Goal: Information Seeking & Learning: Learn about a topic

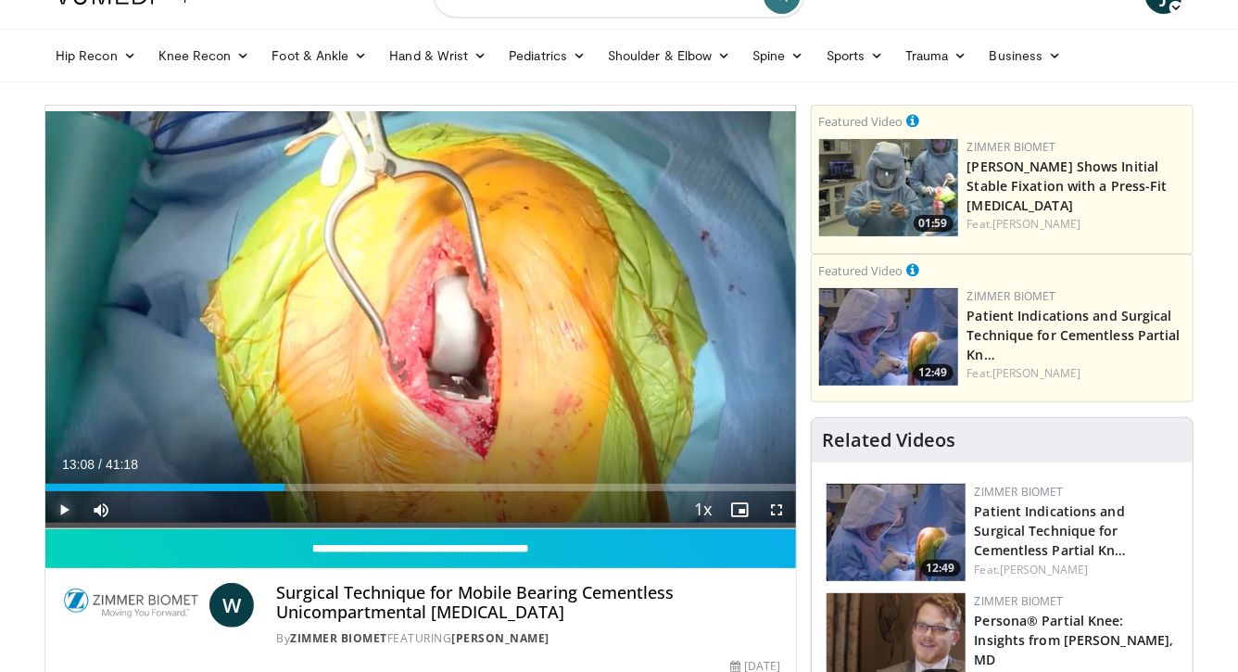
click at [69, 506] on span "Video Player" at bounding box center [63, 509] width 37 height 37
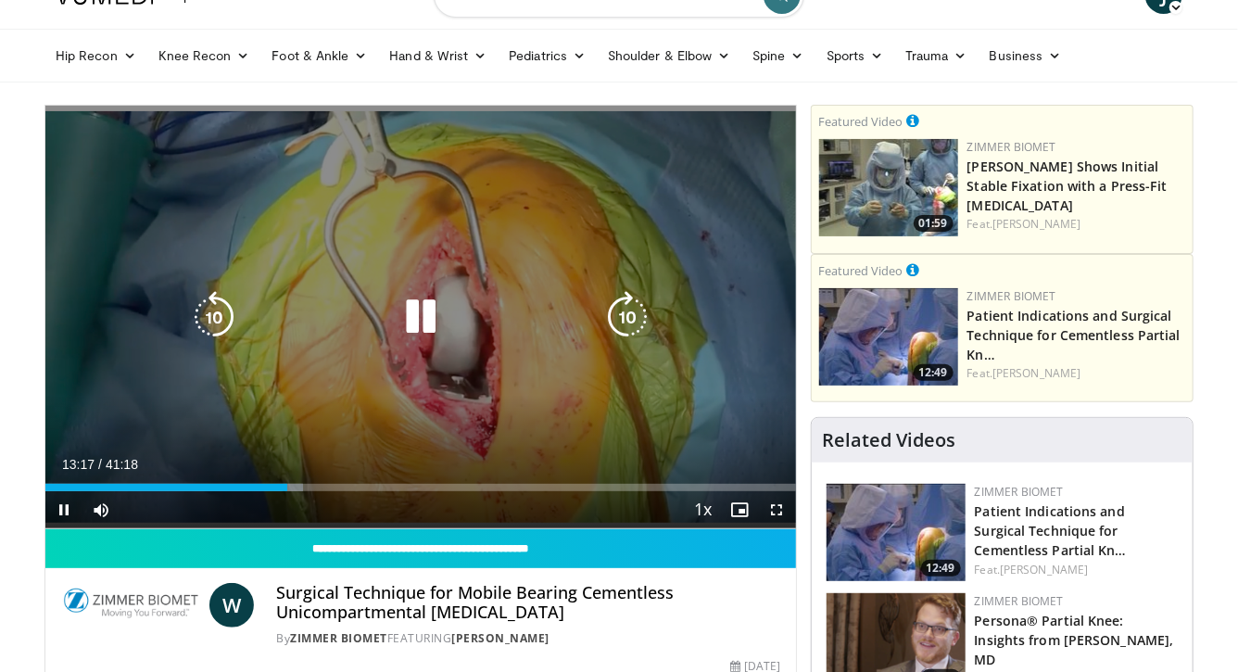
click at [220, 323] on icon "Video Player" at bounding box center [214, 317] width 52 height 52
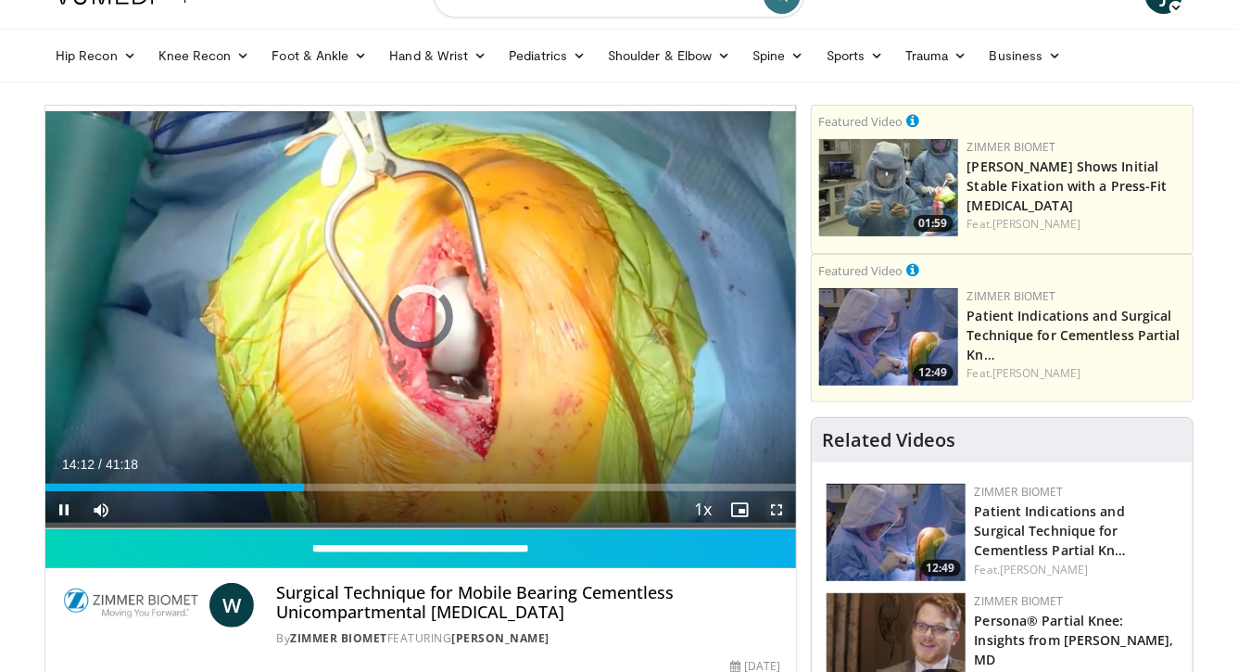
click at [776, 509] on span "Video Player" at bounding box center [777, 509] width 37 height 37
click at [772, 511] on span "Video Player" at bounding box center [777, 509] width 37 height 37
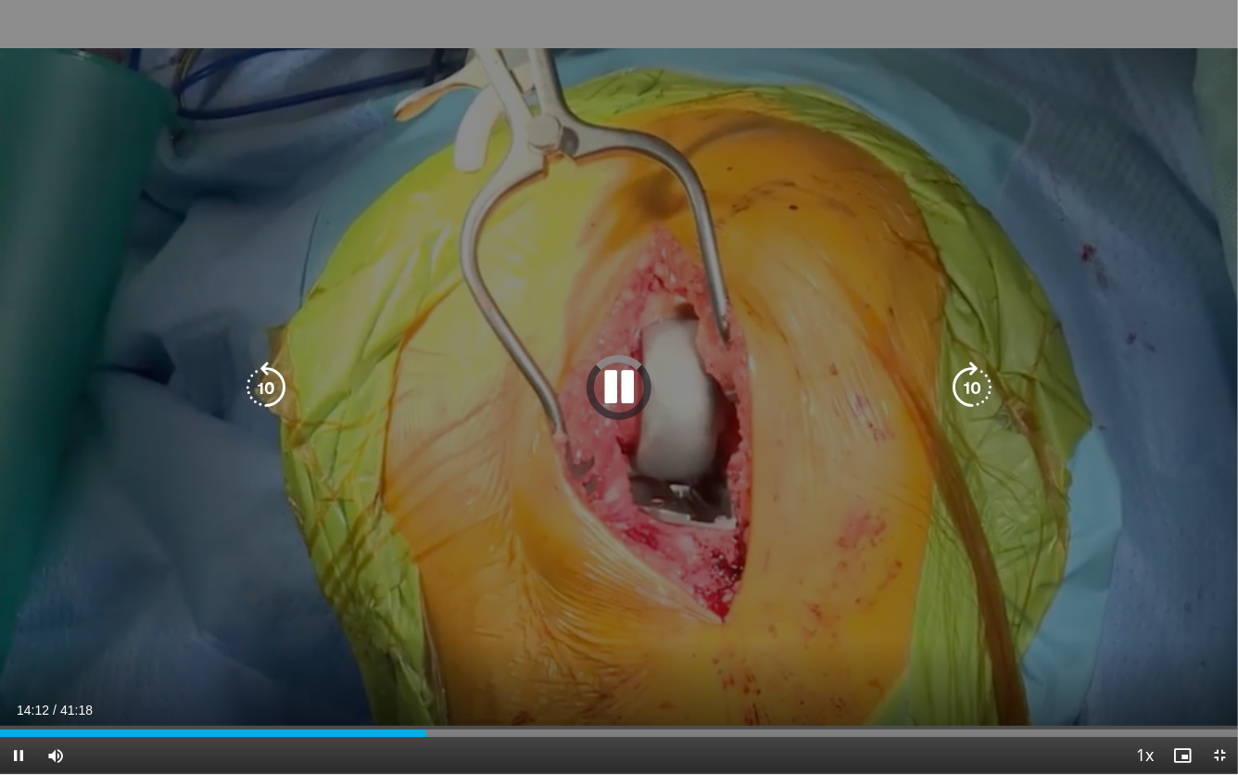
click at [267, 387] on icon "Video Player" at bounding box center [266, 387] width 52 height 52
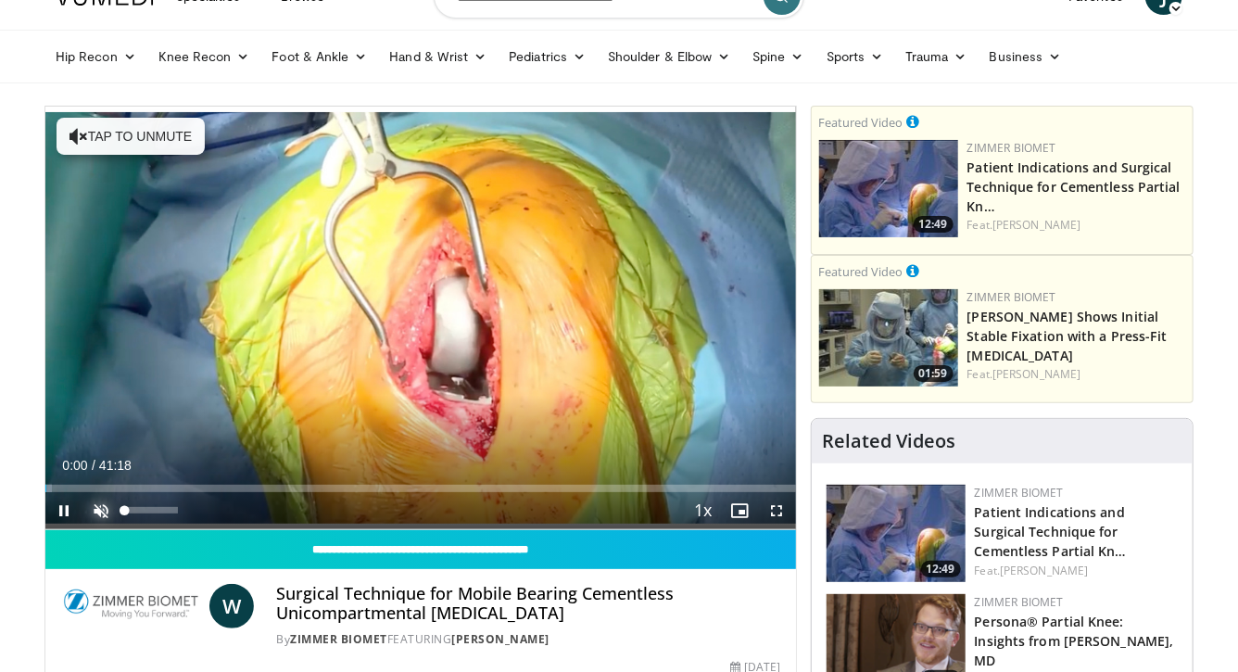
click at [98, 506] on span "Video Player" at bounding box center [100, 510] width 37 height 37
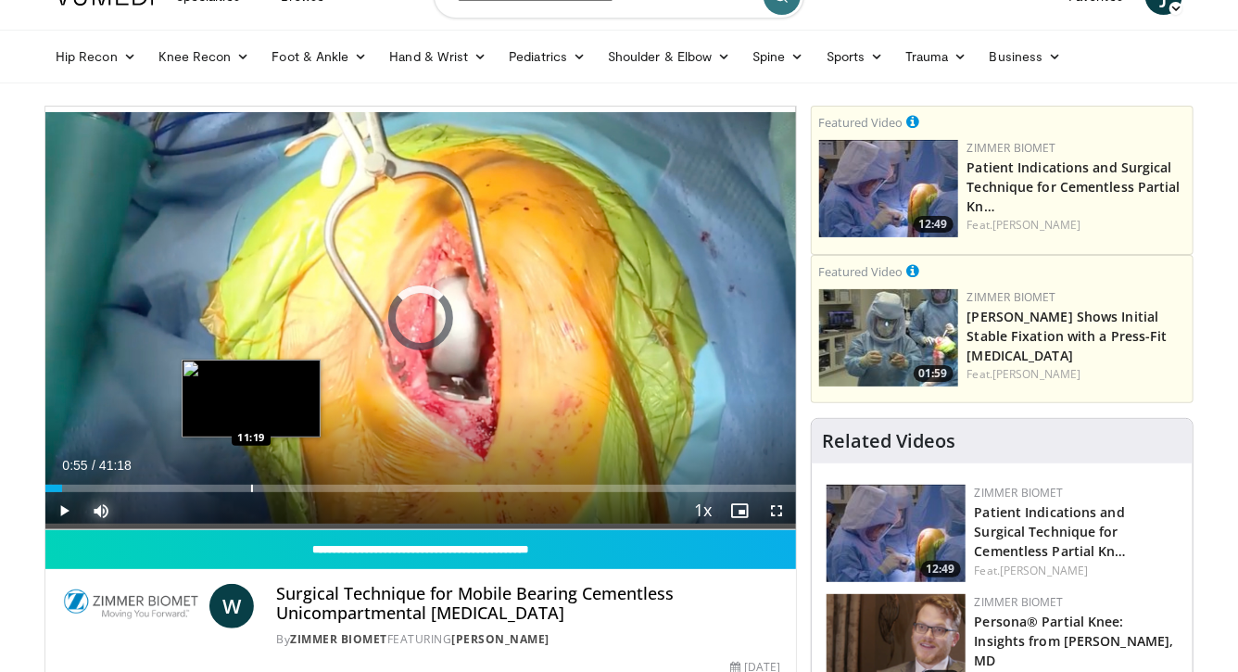
drag, startPoint x: 61, startPoint y: 485, endPoint x: 251, endPoint y: 474, distance: 190.3
click at [251, 475] on div "Loaded : 0.00% 11:19 11:19" at bounding box center [420, 484] width 751 height 18
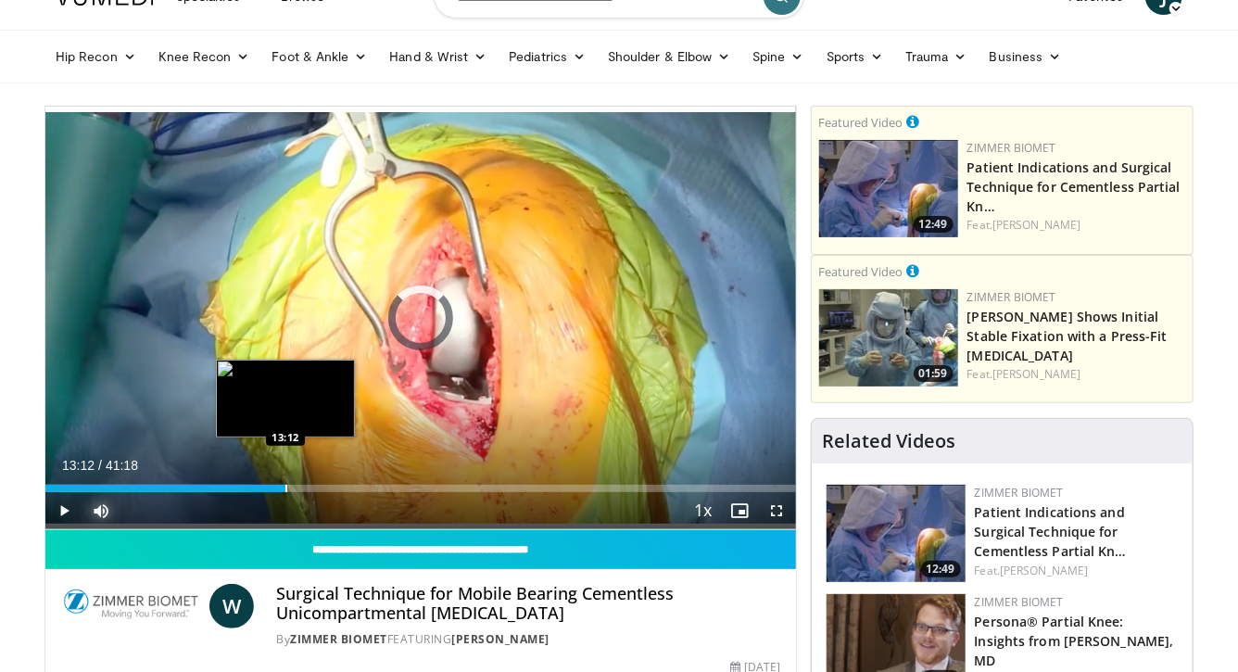
click at [285, 486] on div "Progress Bar" at bounding box center [286, 488] width 2 height 7
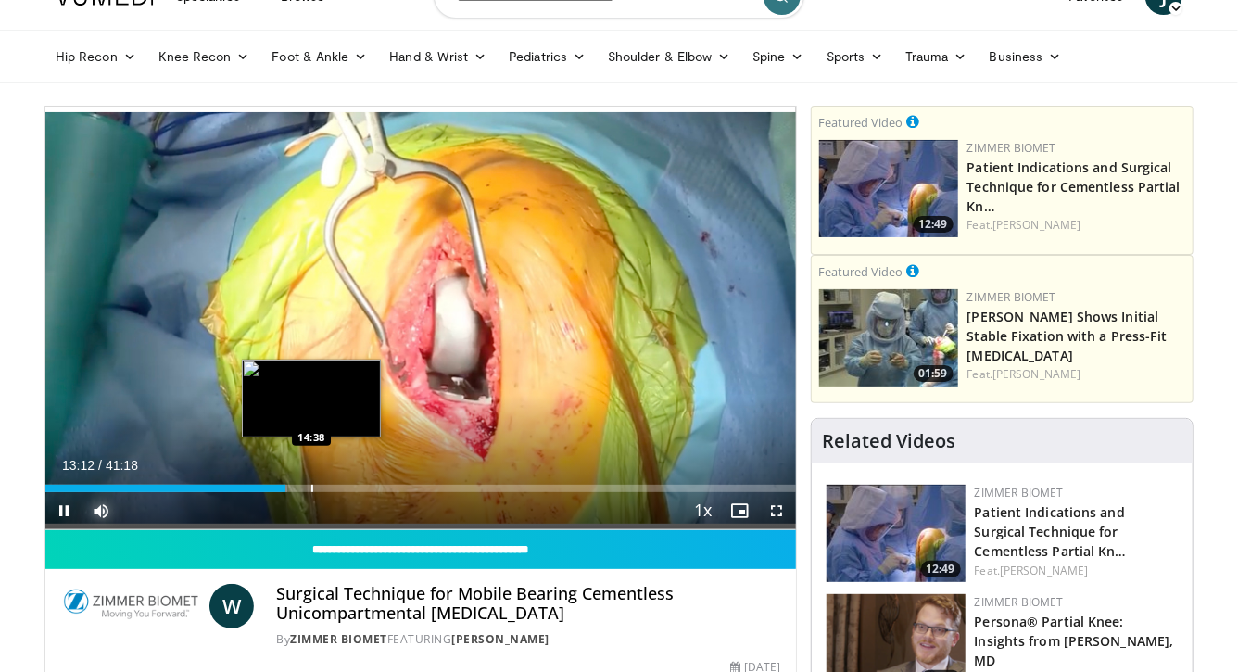
click at [310, 483] on div "Loaded : 32.28% 13:12 14:38" at bounding box center [420, 484] width 751 height 18
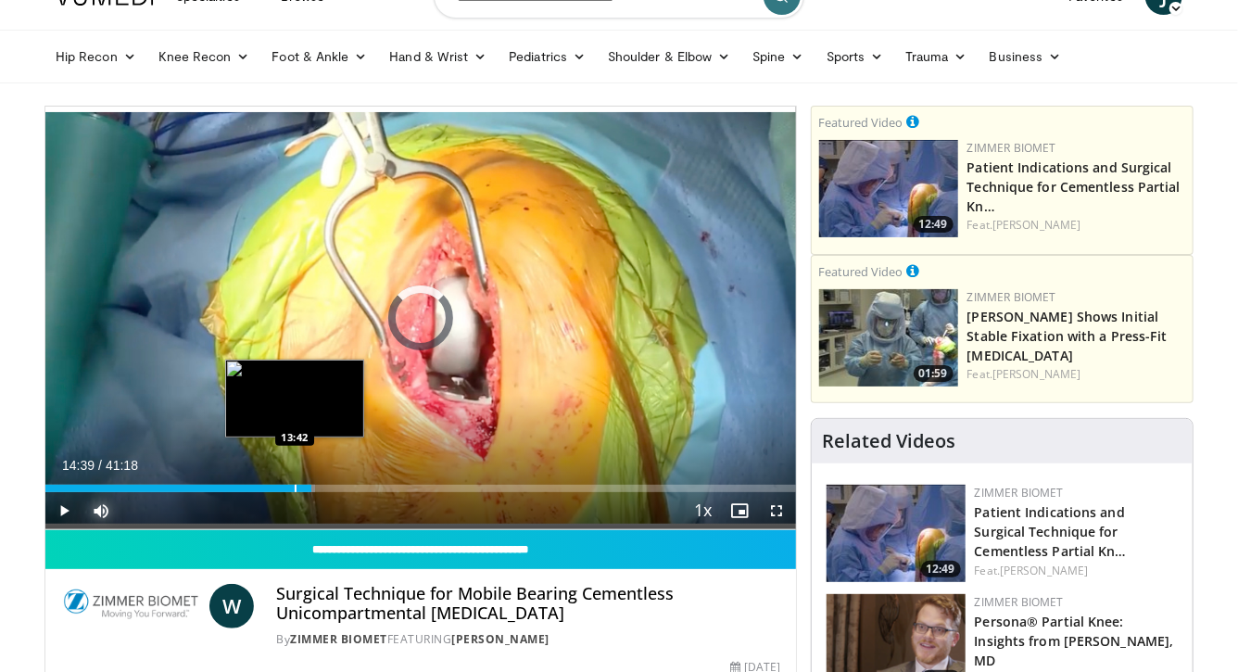
click at [295, 488] on div "Progress Bar" at bounding box center [296, 488] width 2 height 7
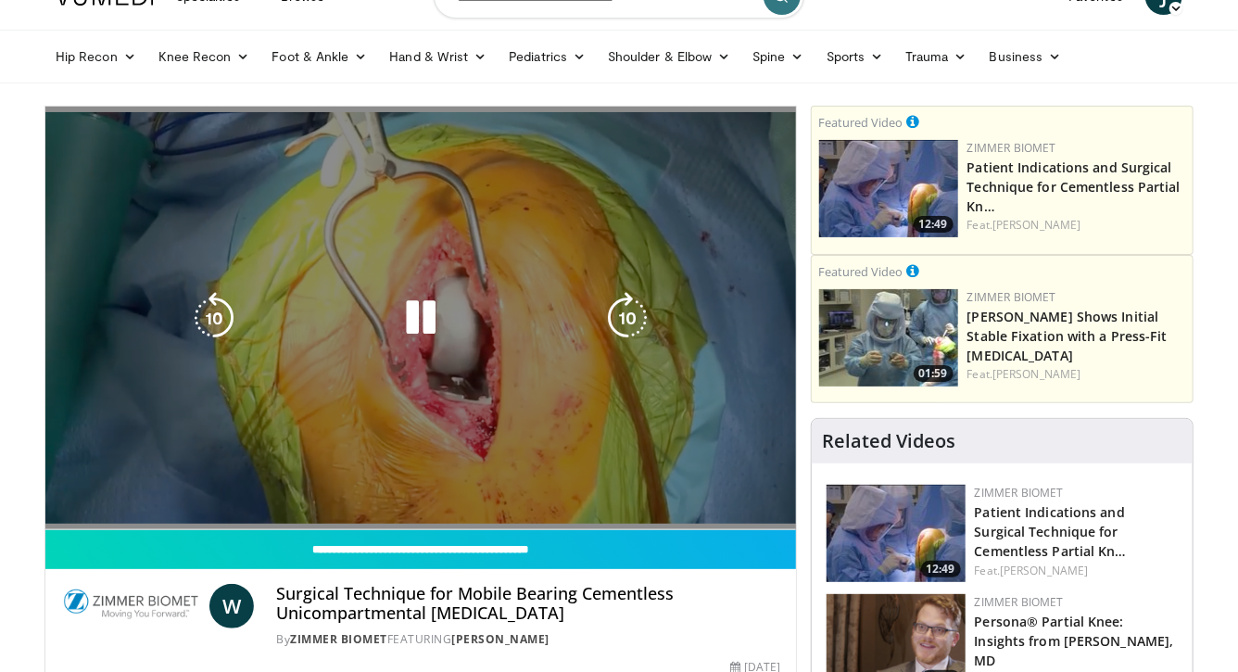
click at [303, 485] on video-js "**********" at bounding box center [420, 319] width 751 height 424
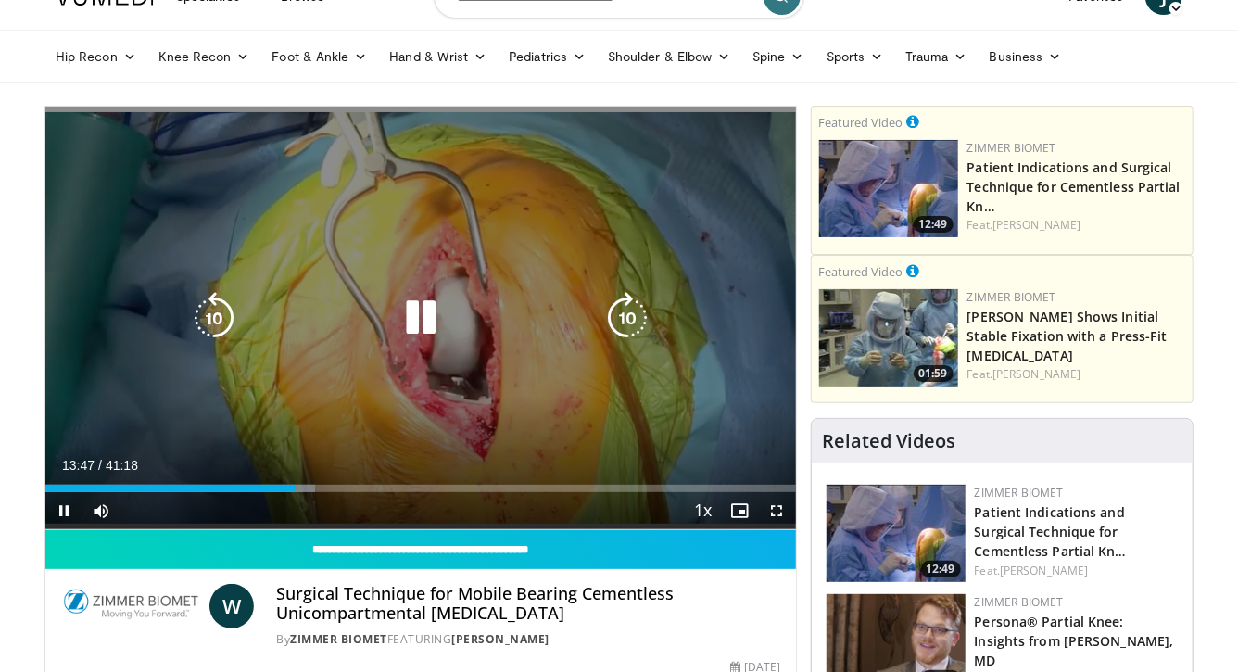
click at [637, 316] on icon "Video Player" at bounding box center [628, 318] width 52 height 52
click at [223, 311] on icon "Video Player" at bounding box center [214, 318] width 52 height 52
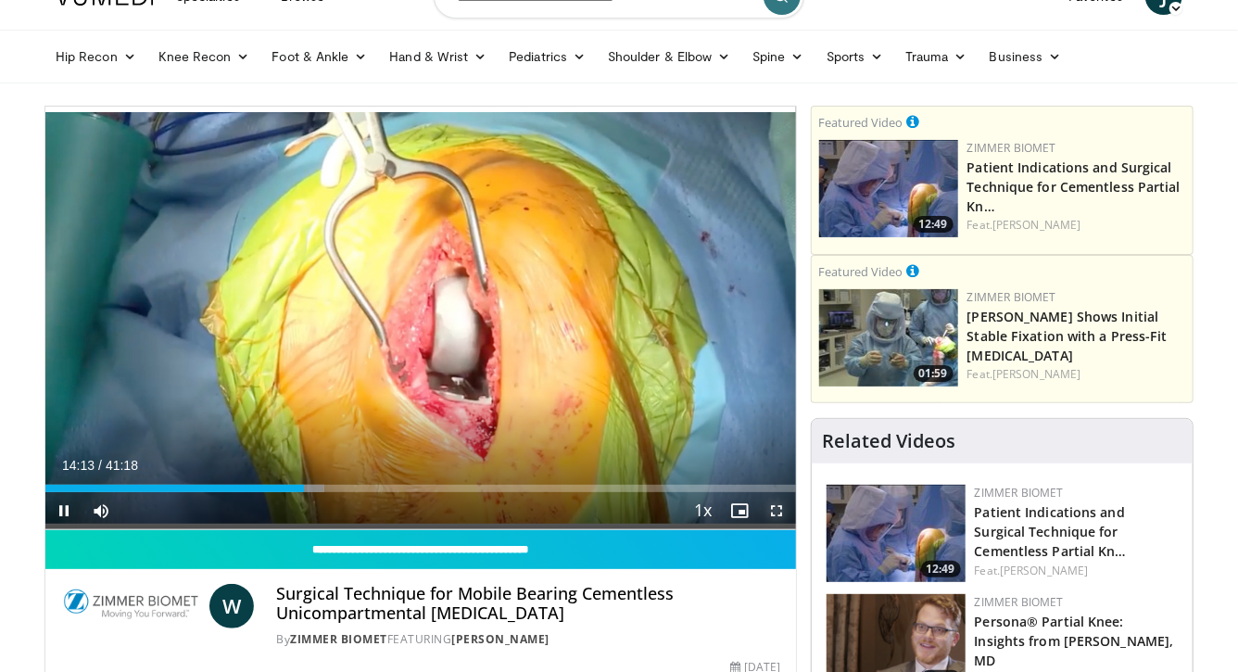
click at [779, 513] on span "Video Player" at bounding box center [777, 510] width 37 height 37
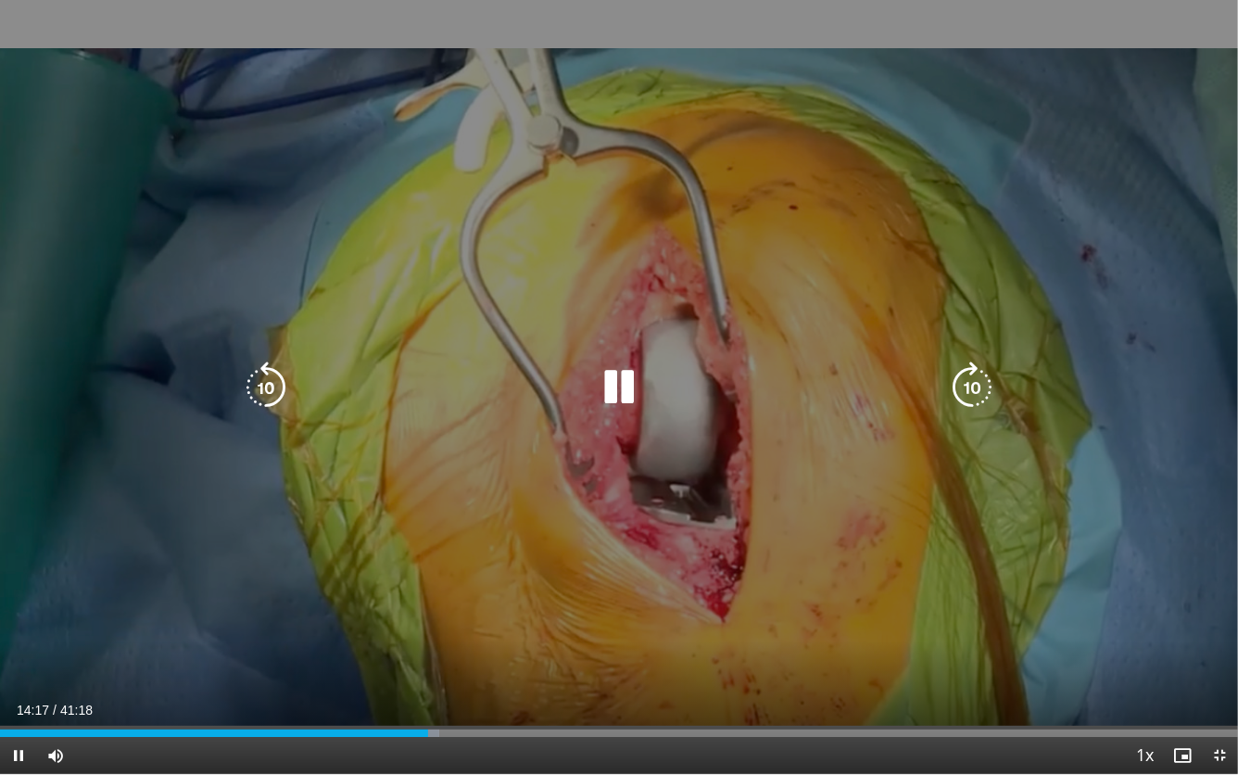
click at [258, 393] on icon "Video Player" at bounding box center [266, 387] width 52 height 52
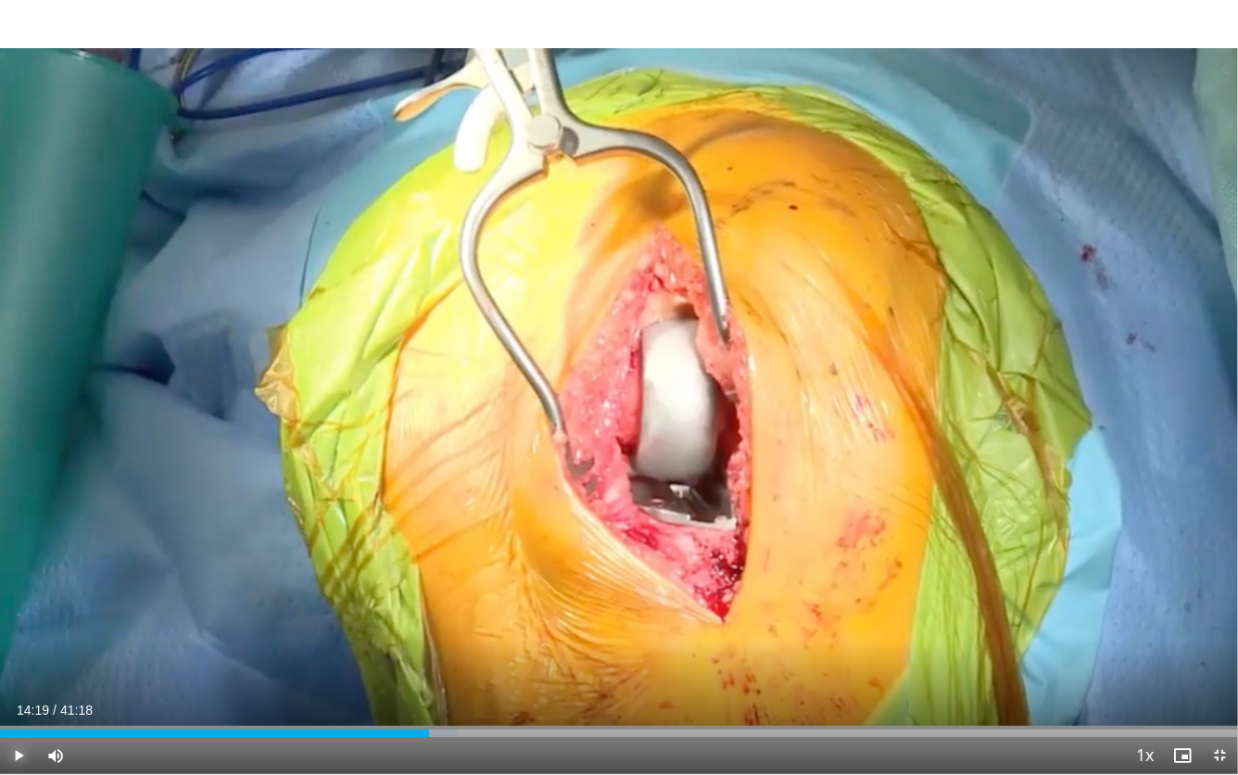
click at [21, 671] on span "Video Player" at bounding box center [18, 755] width 37 height 37
click at [15, 671] on span "Video Player" at bounding box center [18, 755] width 37 height 37
click at [19, 671] on span "Video Player" at bounding box center [18, 755] width 37 height 37
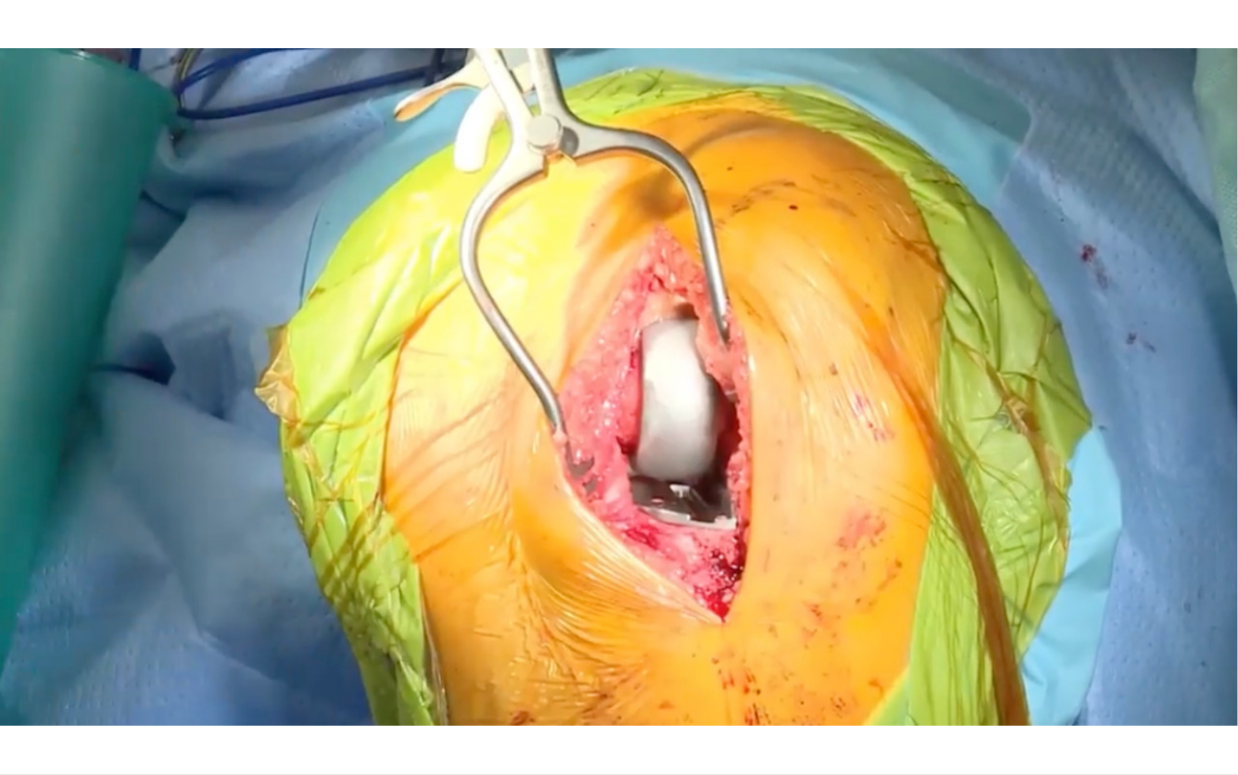
click at [0, 671] on button "Pause" at bounding box center [18, 755] width 37 height 37
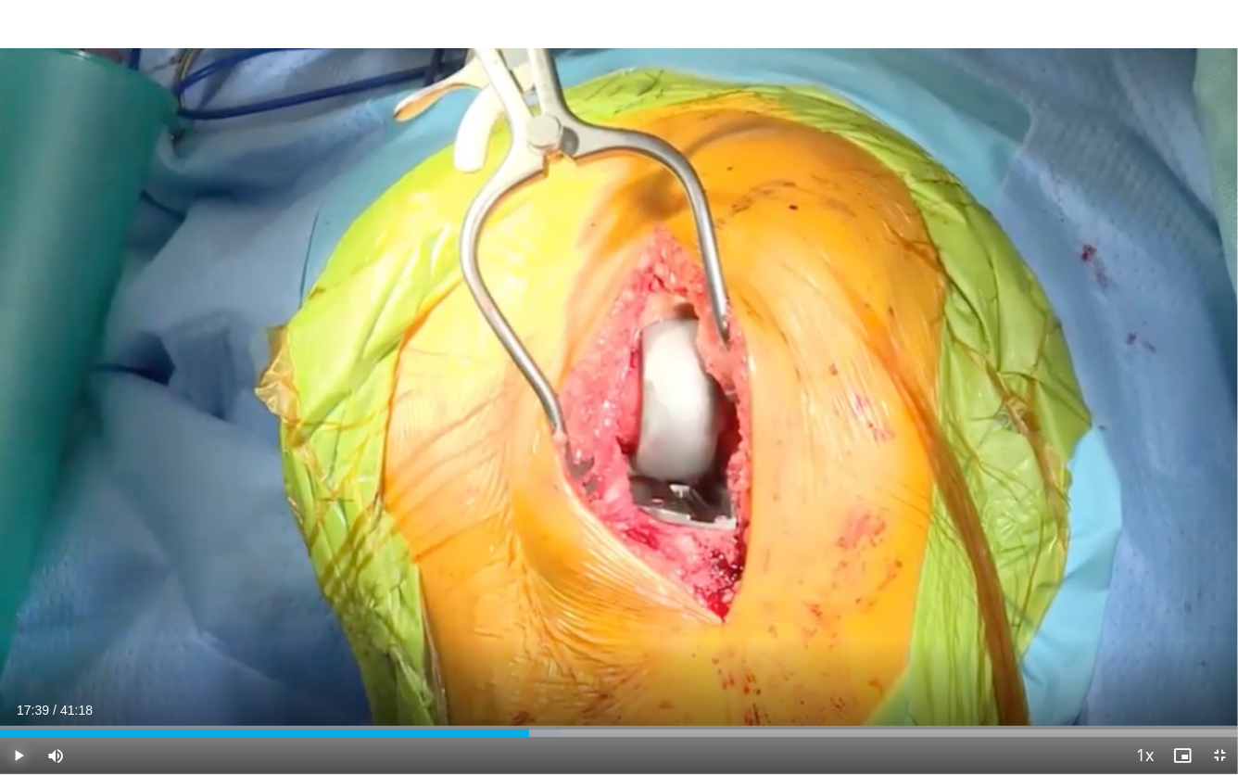
click at [0, 671] on button "Play" at bounding box center [18, 755] width 37 height 37
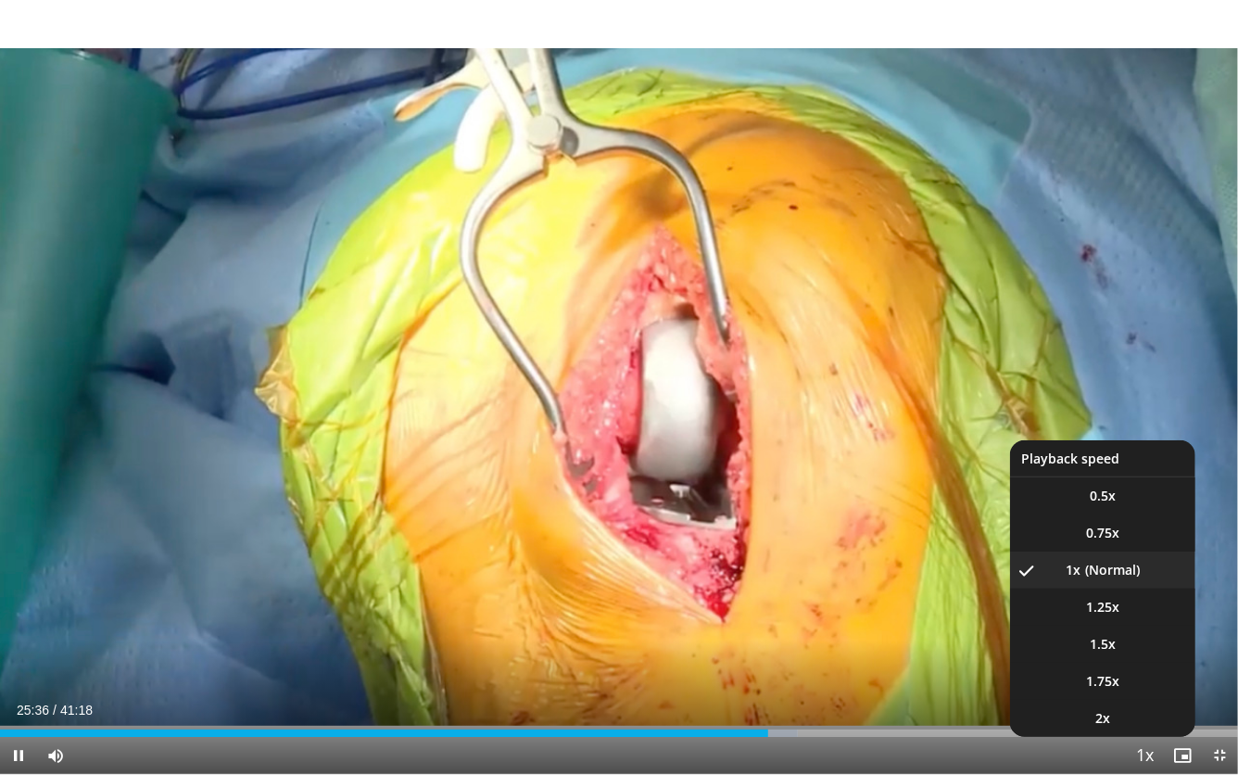
click at [1137, 671] on span "Video Player" at bounding box center [1146, 756] width 26 height 37
click at [1098, 596] on li "1.25x" at bounding box center [1102, 607] width 185 height 37
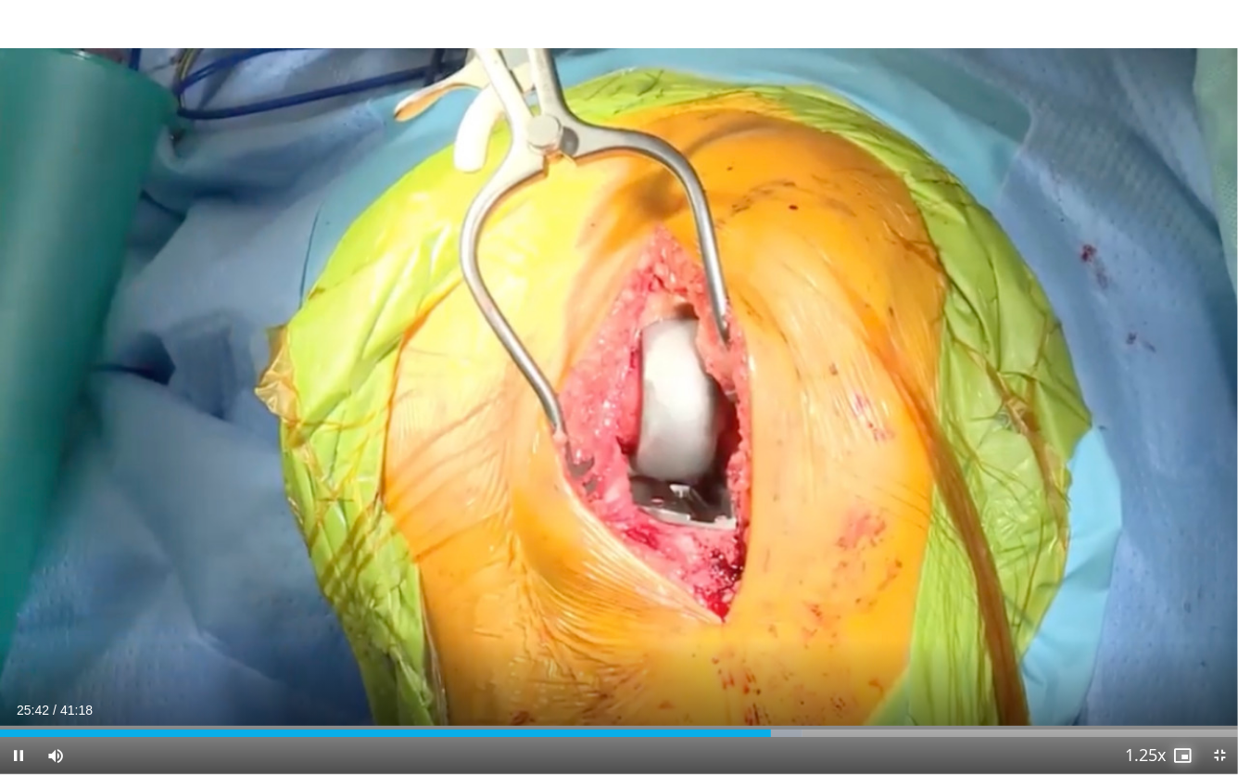
click at [1176, 671] on span "Video Player" at bounding box center [1182, 755] width 37 height 37
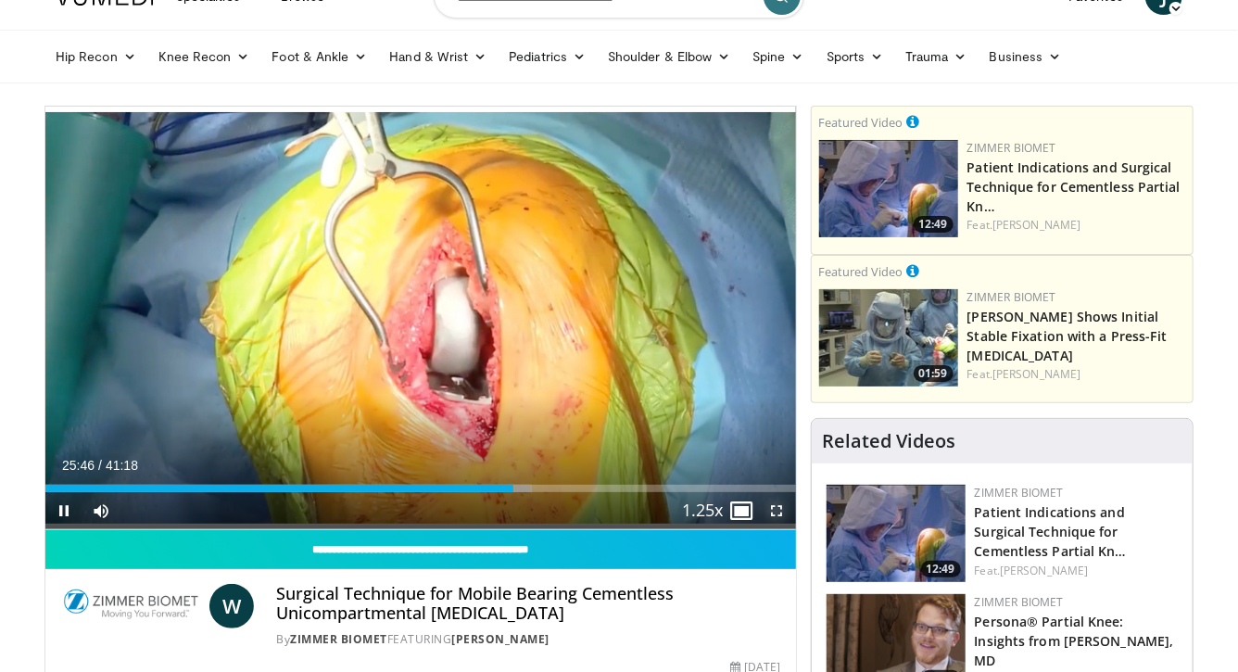
click at [778, 507] on span "Video Player" at bounding box center [777, 510] width 37 height 37
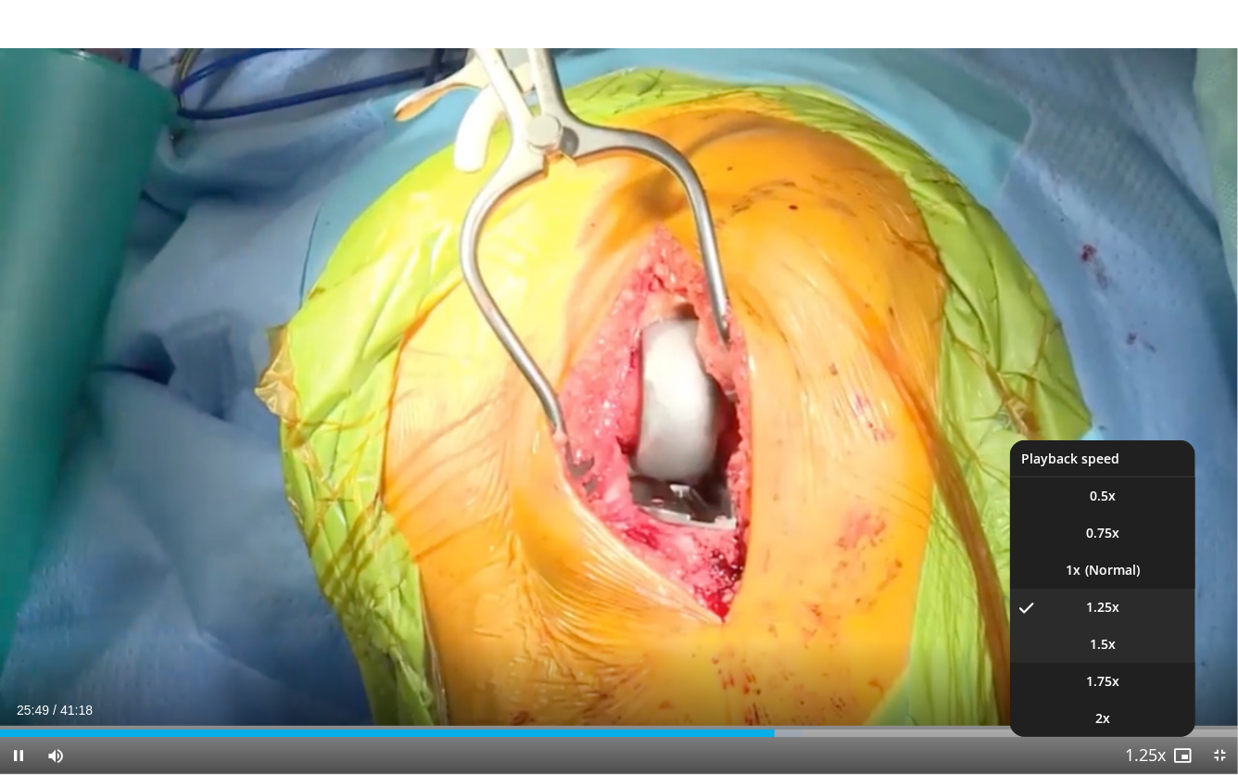
click at [1096, 638] on span "1.5x" at bounding box center [1103, 644] width 26 height 19
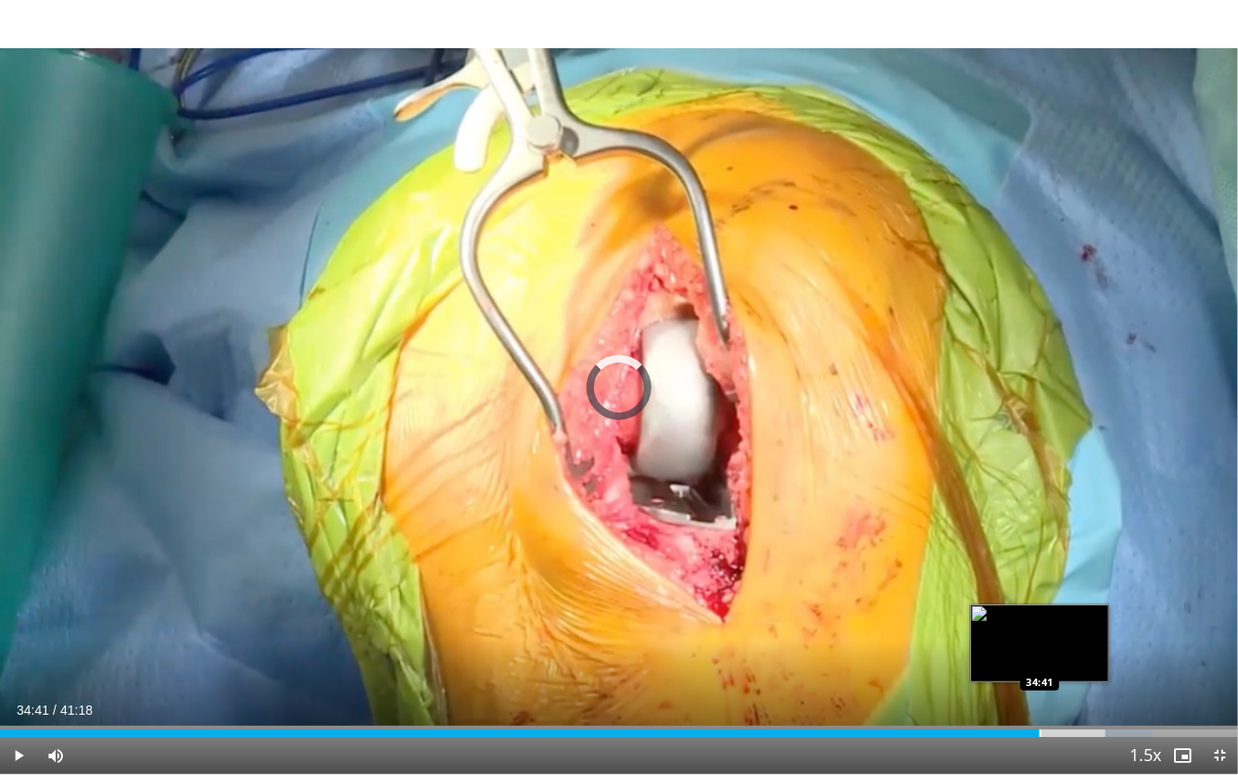
click at [1040, 671] on div "Progress Bar" at bounding box center [1041, 732] width 2 height 7
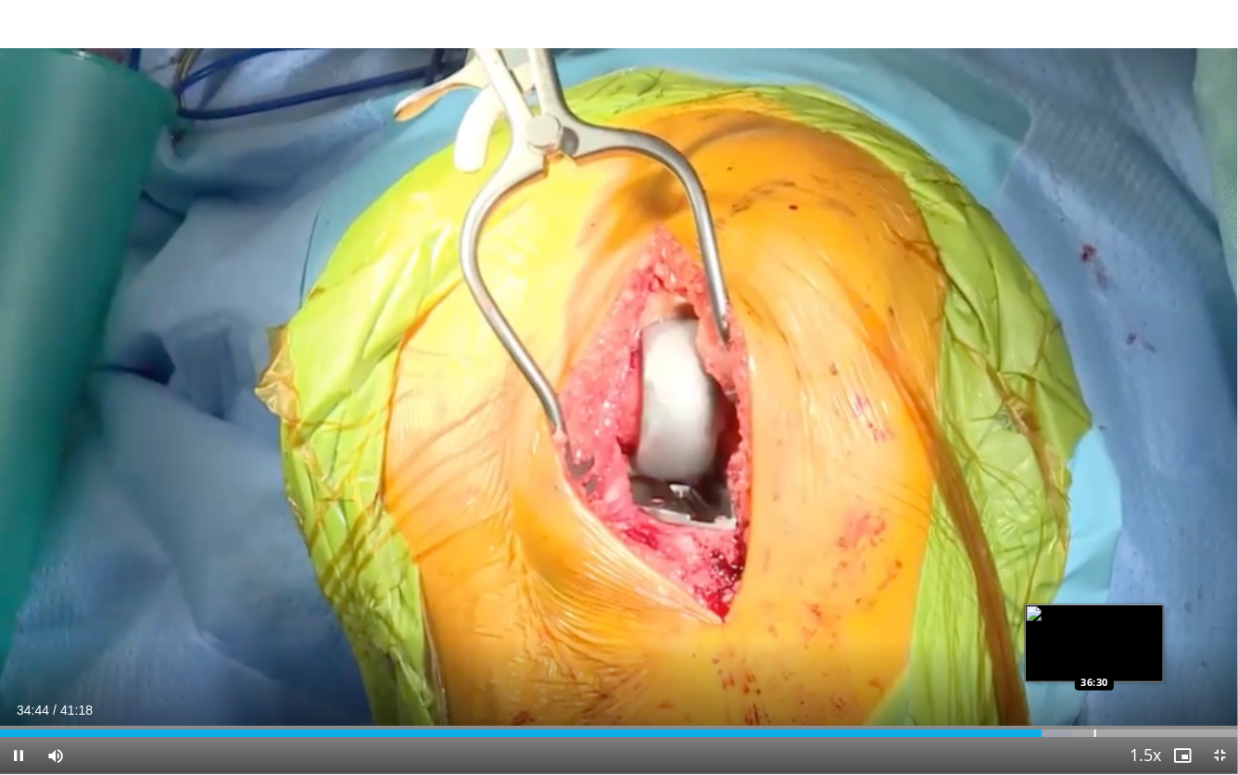
click at [1095, 671] on div "Progress Bar" at bounding box center [1096, 732] width 2 height 7
click at [1087, 671] on div "Progress Bar" at bounding box center [1088, 732] width 2 height 7
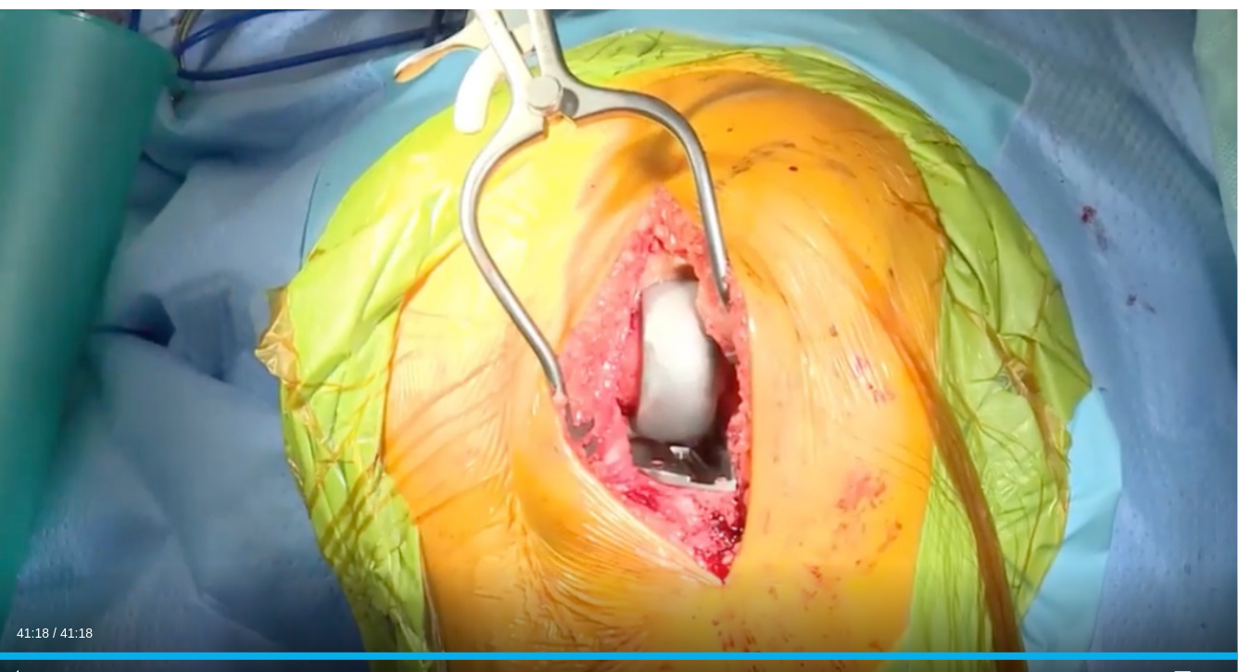
scroll to position [614, 0]
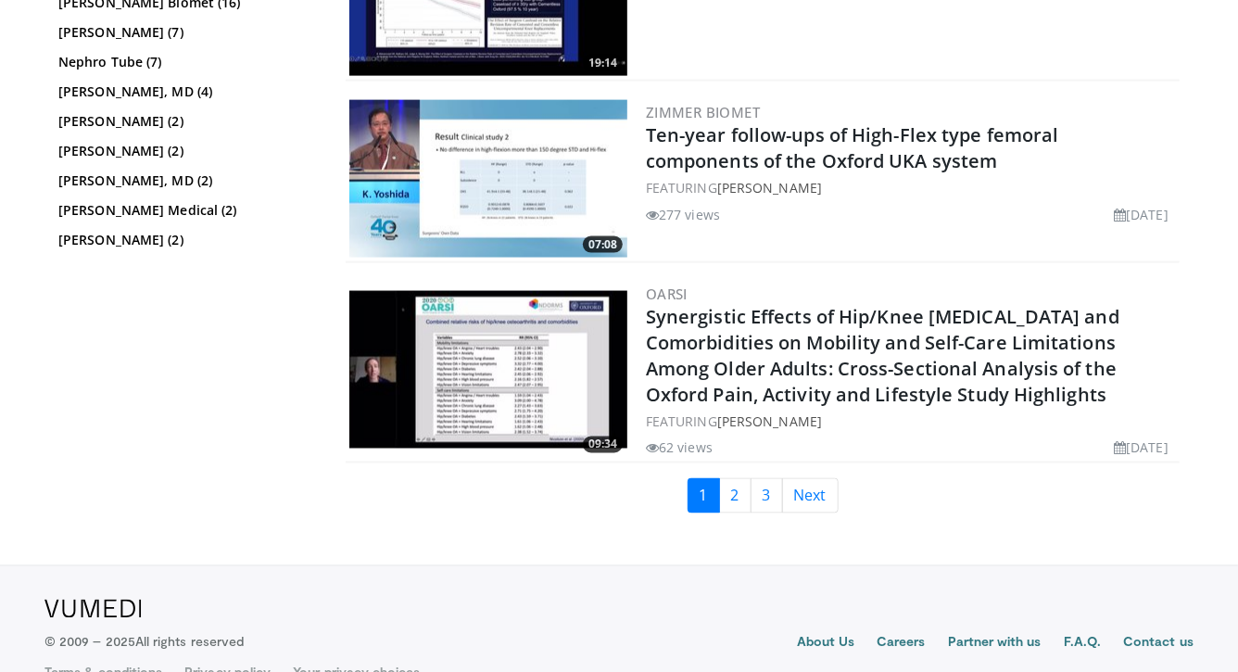
scroll to position [4703, 0]
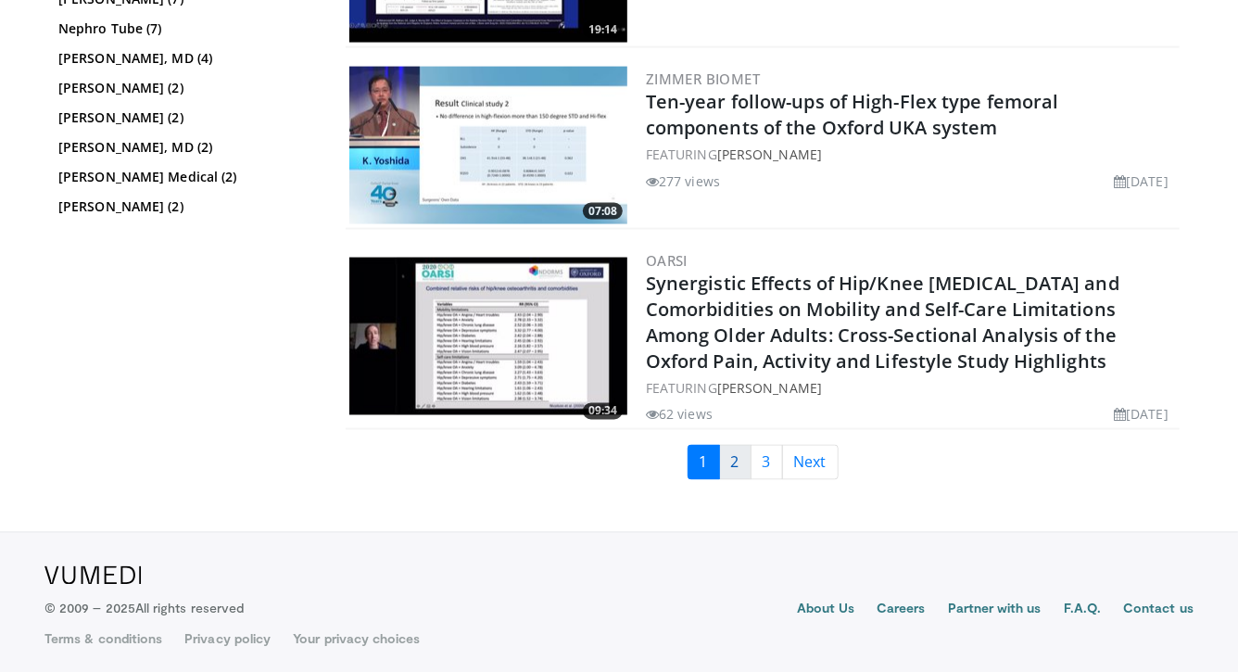
click at [727, 471] on link "2" at bounding box center [735, 462] width 32 height 35
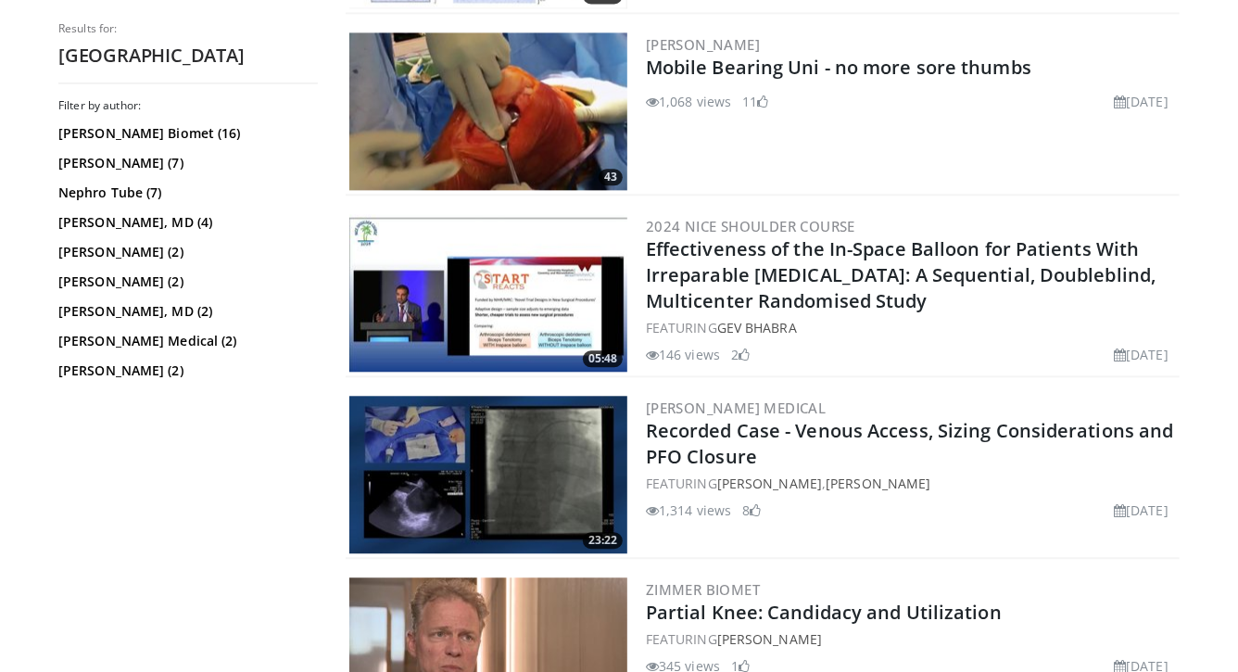
scroll to position [1971, 0]
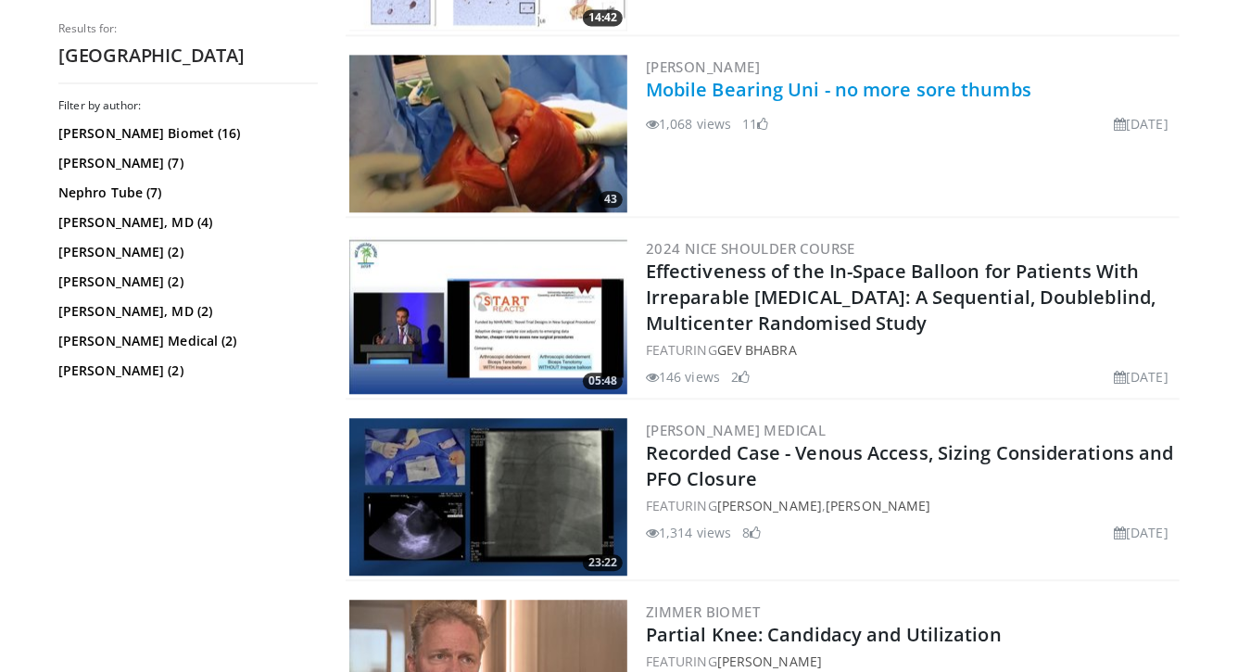
click at [758, 87] on link "Mobile Bearing Uni - no more sore thumbs" at bounding box center [839, 89] width 386 height 25
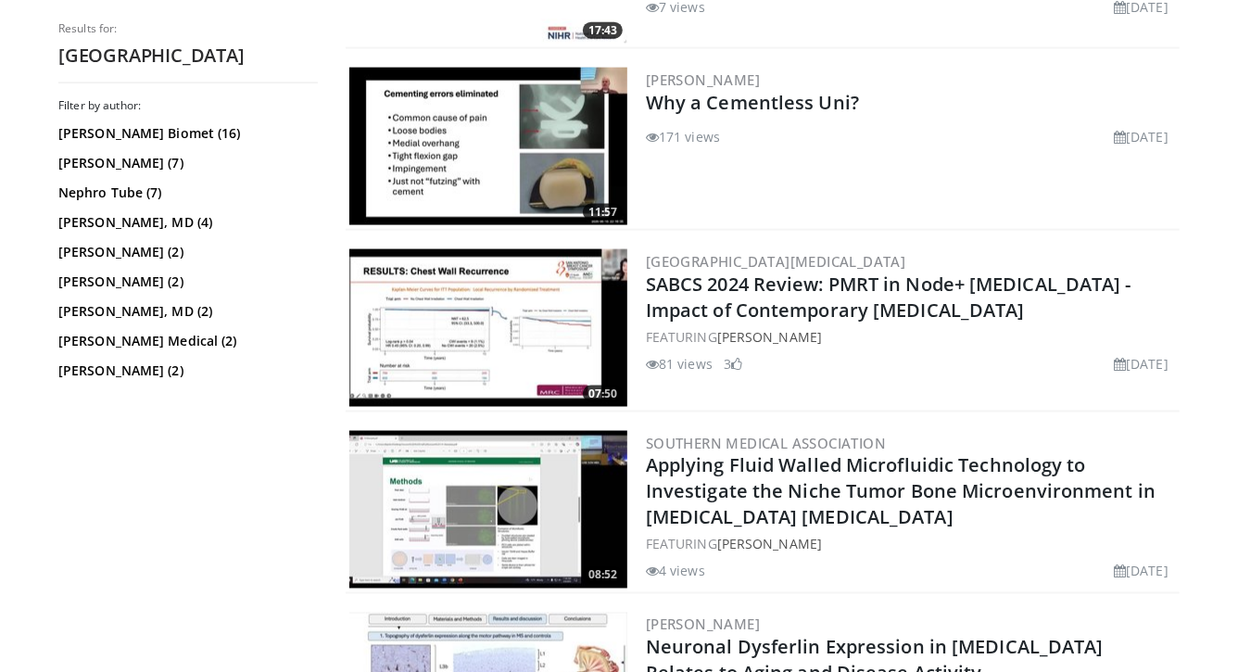
scroll to position [0, 0]
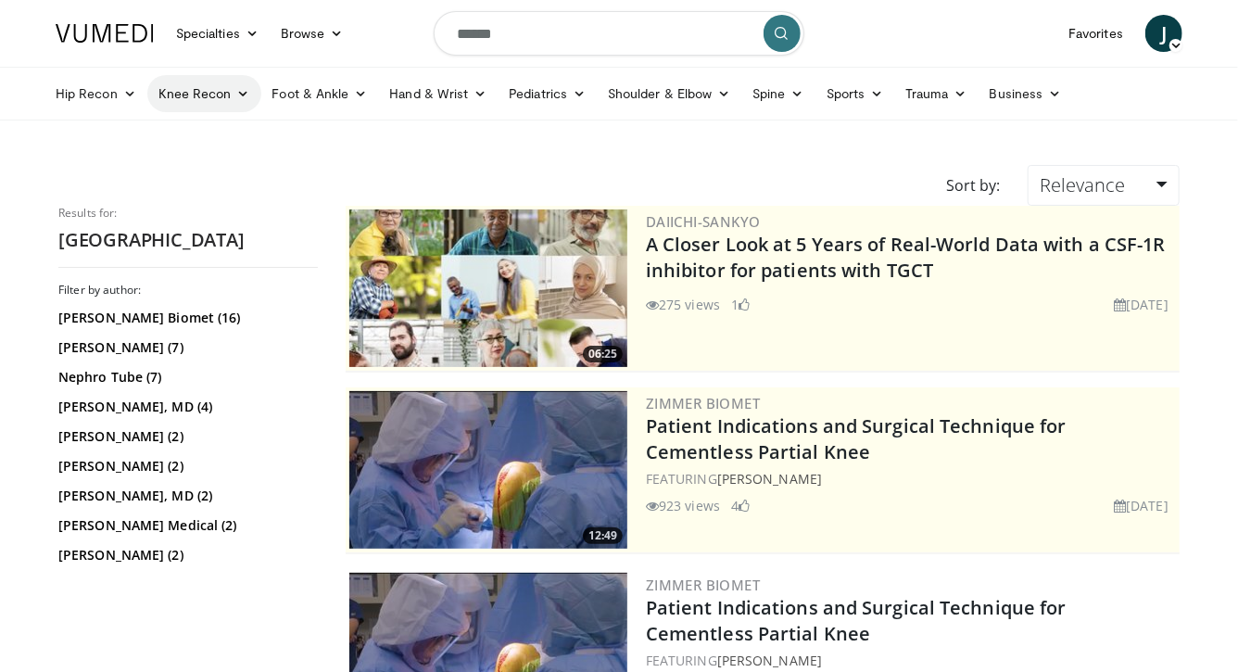
click at [175, 91] on link "Knee Recon" at bounding box center [204, 93] width 114 height 37
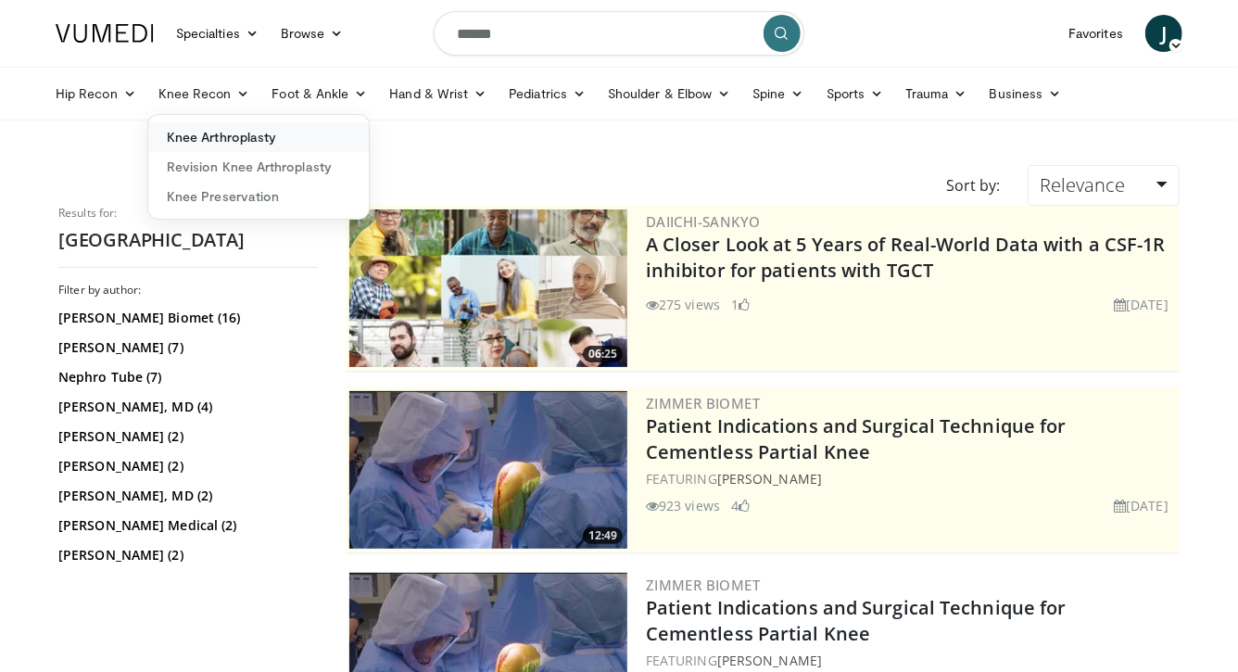
click at [191, 142] on link "Knee Arthroplasty" at bounding box center [258, 137] width 221 height 30
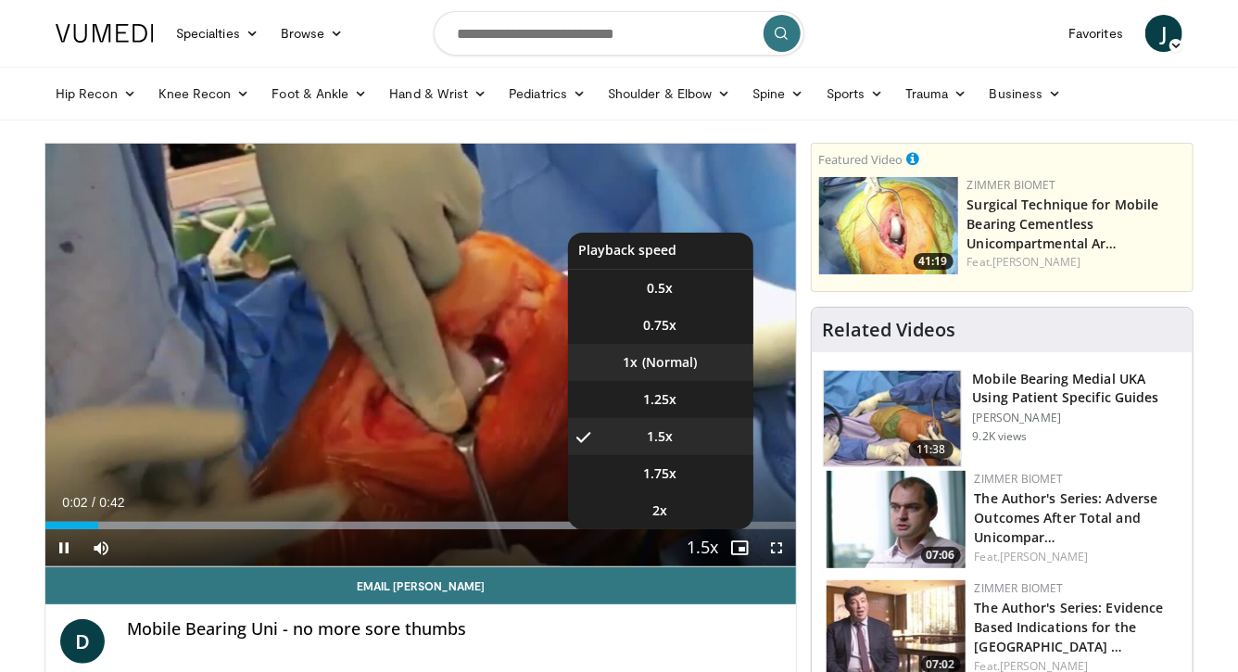
click at [668, 358] on li "1x" at bounding box center [660, 362] width 185 height 37
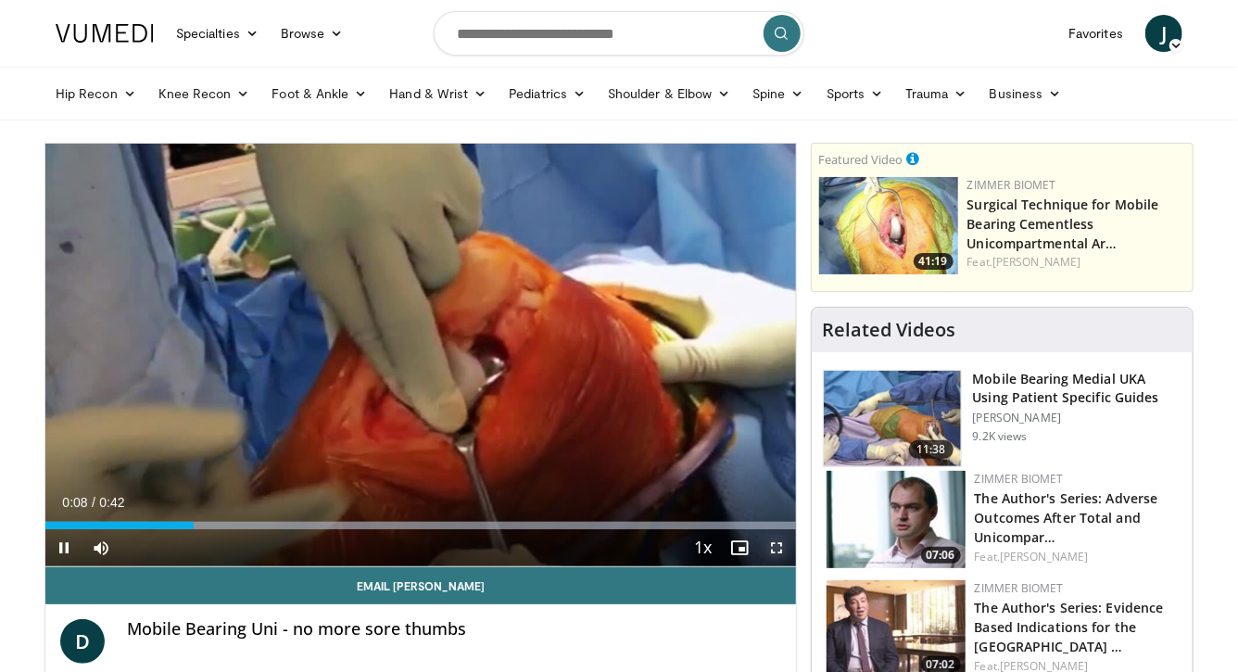
click at [774, 544] on span "Video Player" at bounding box center [777, 547] width 37 height 37
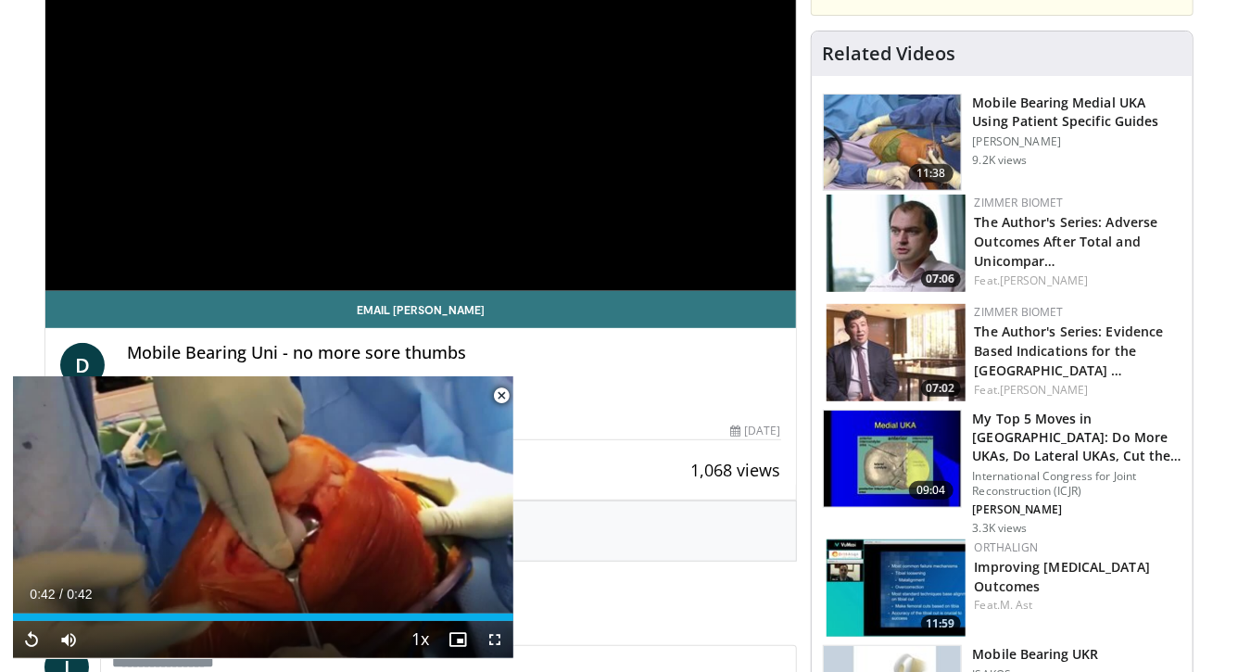
scroll to position [278, 0]
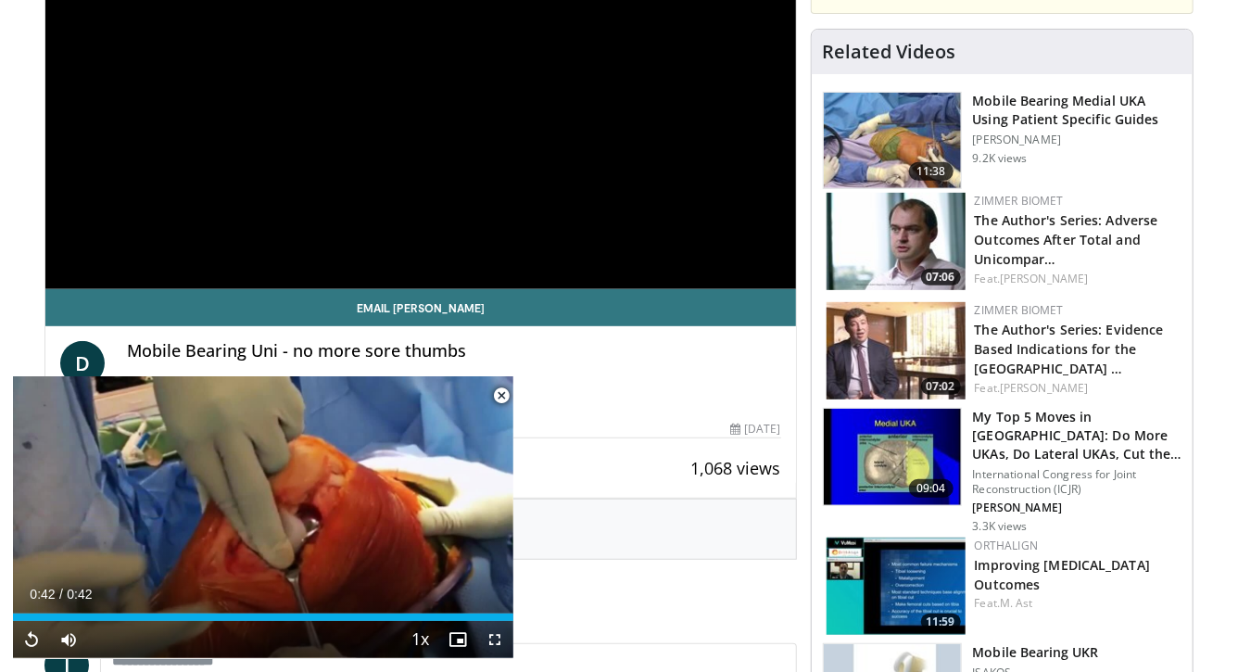
click at [500, 395] on span "Video Player" at bounding box center [501, 395] width 37 height 37
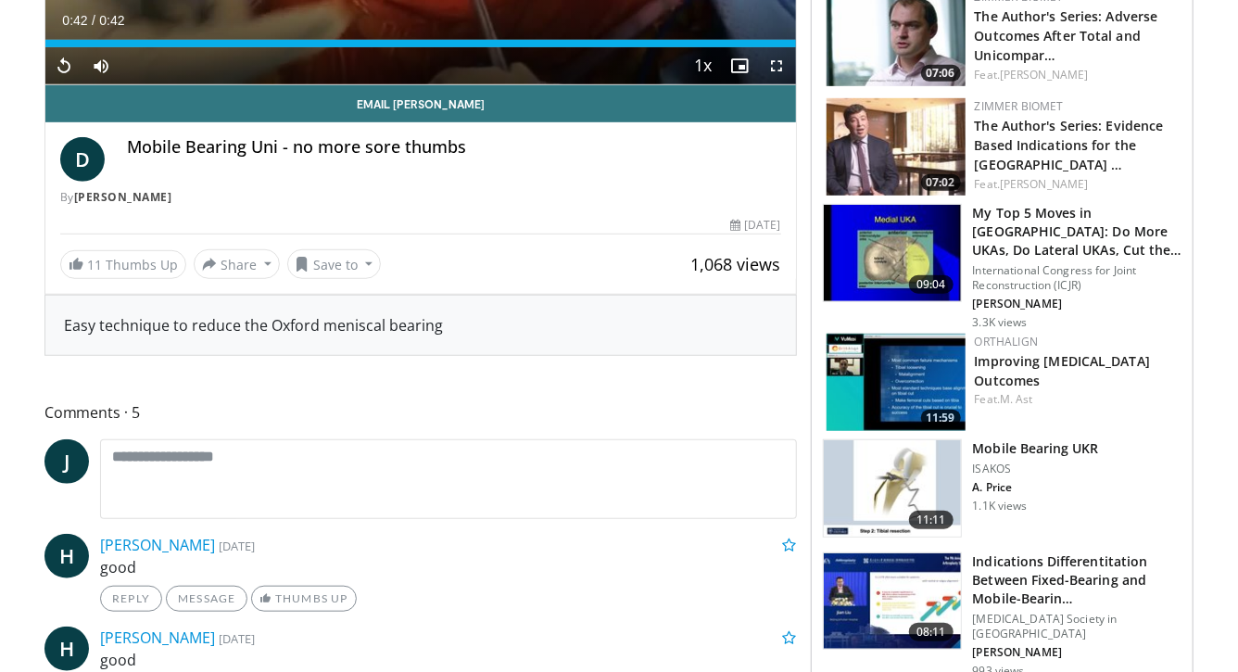
scroll to position [0, 0]
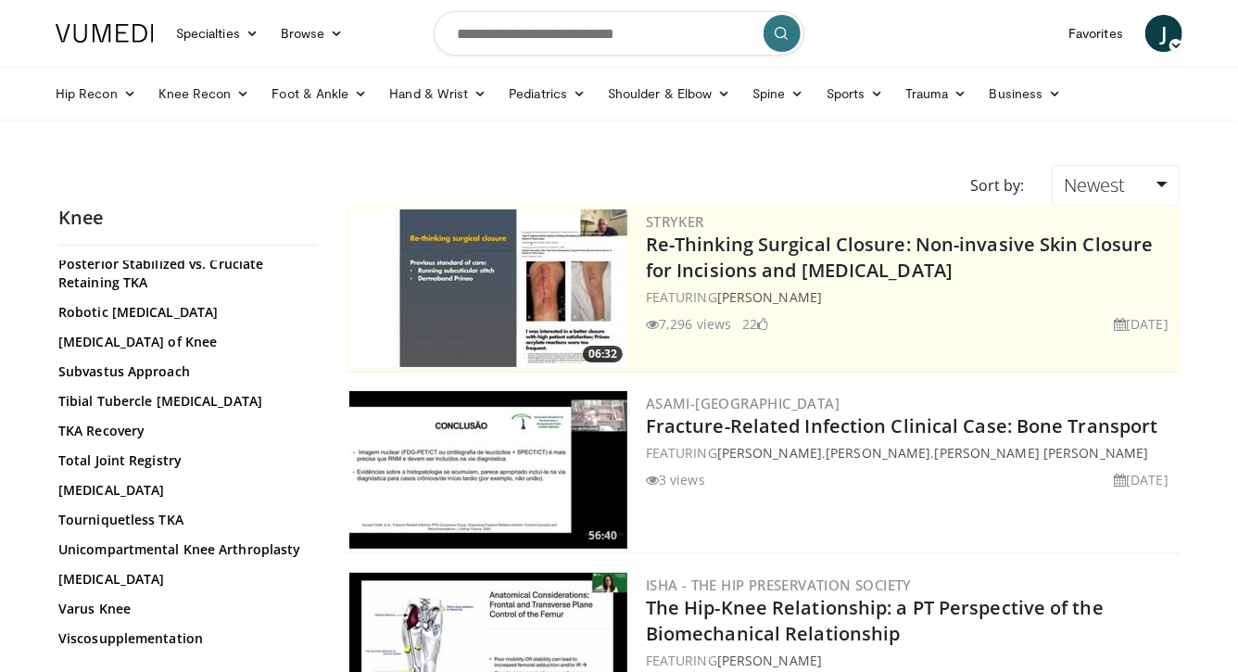
scroll to position [1493, 0]
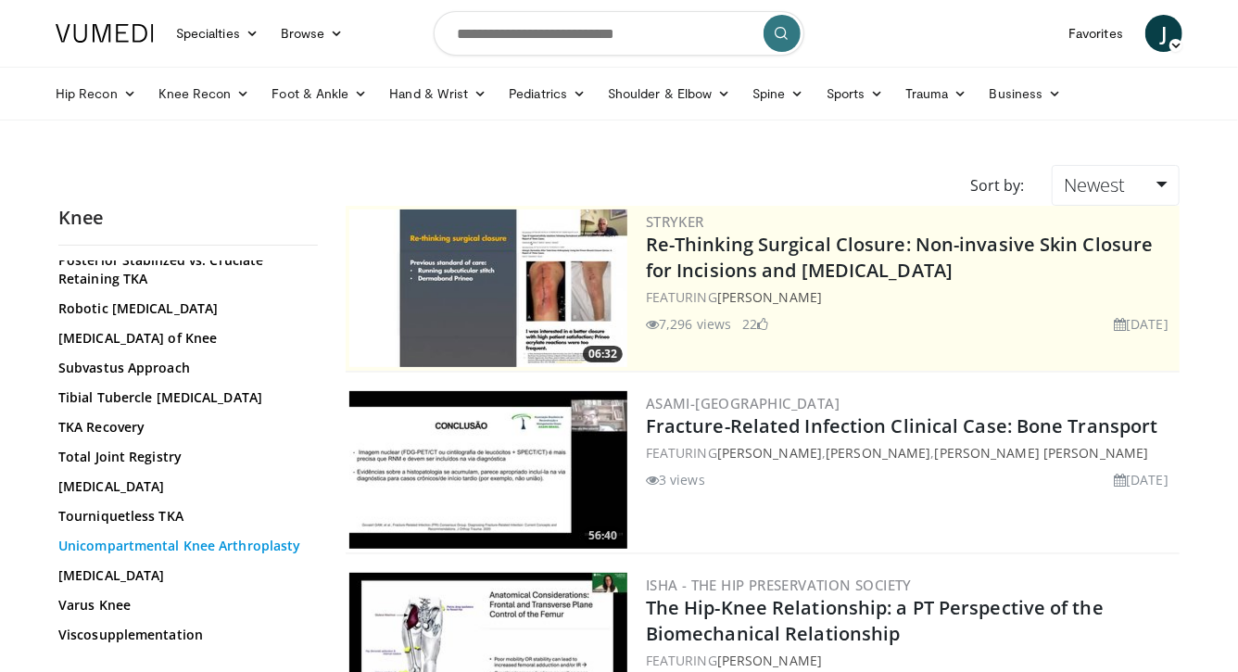
click at [98, 537] on link "Unicompartmental Knee Arthroplasty" at bounding box center [183, 546] width 250 height 19
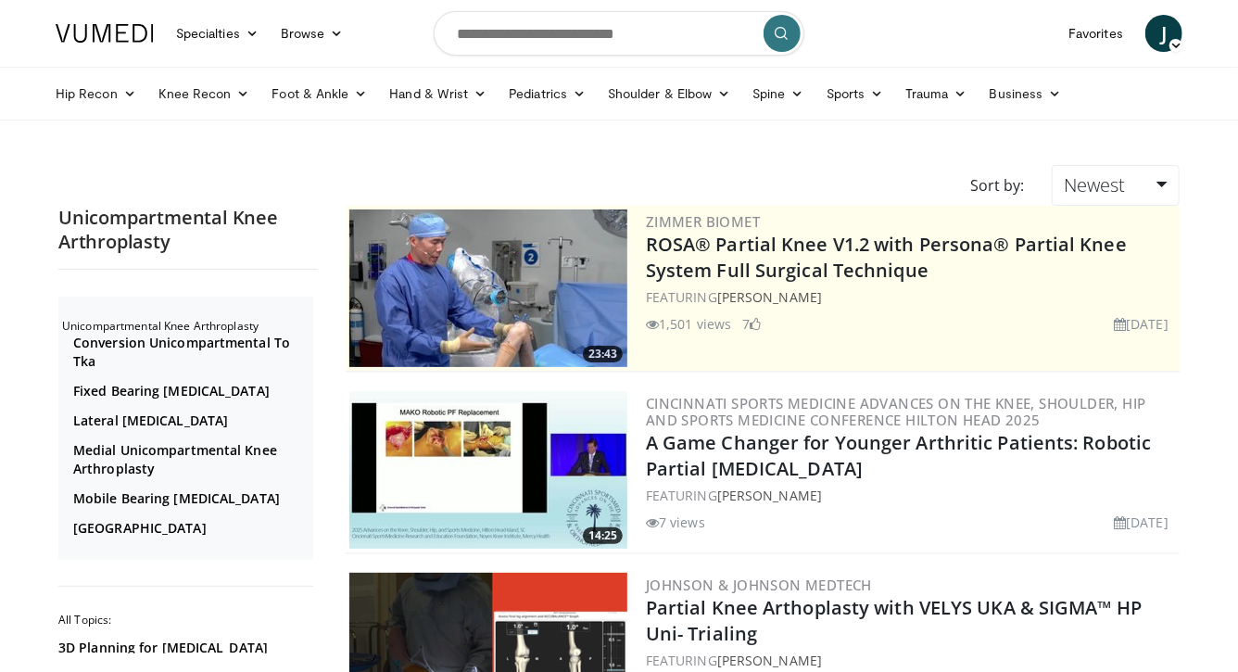
scroll to position [242, 0]
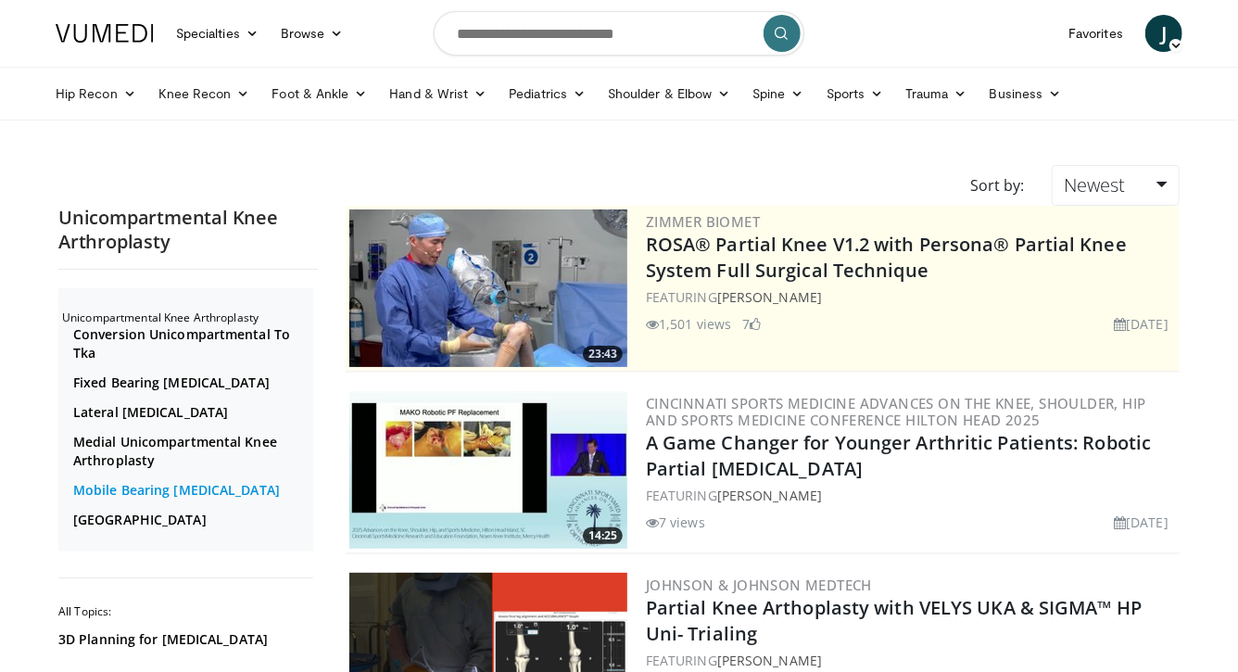
click at [137, 500] on link "Mobile Bearing [MEDICAL_DATA]" at bounding box center [190, 490] width 235 height 19
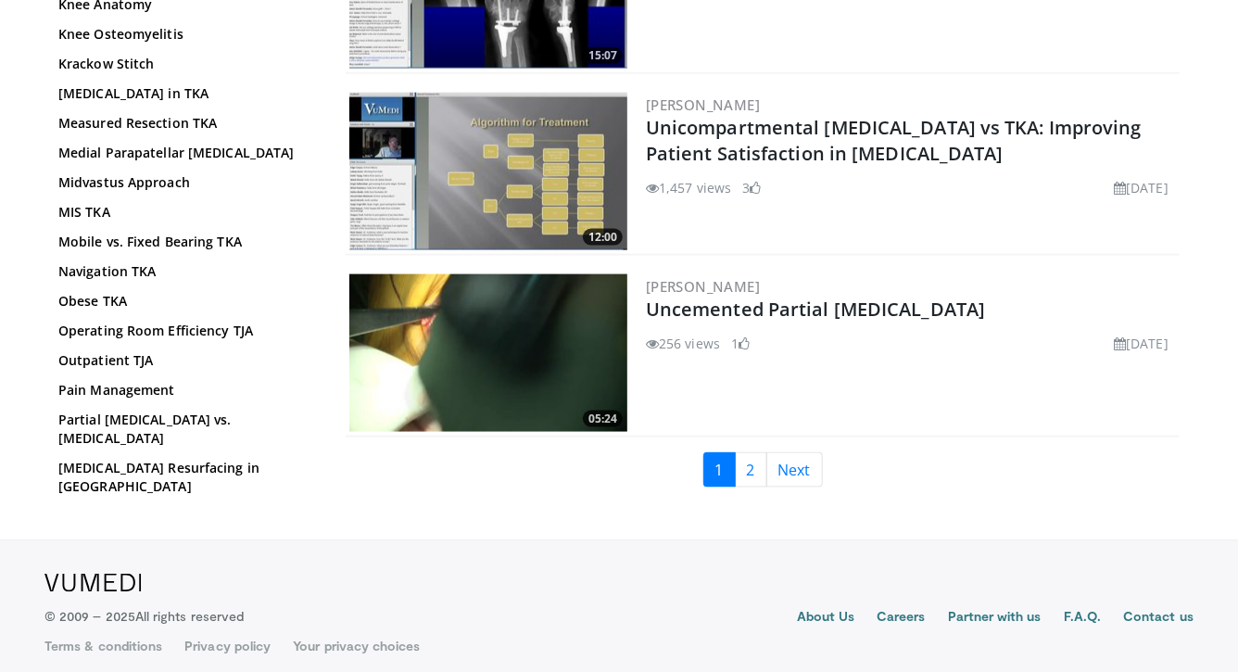
scroll to position [4477, 0]
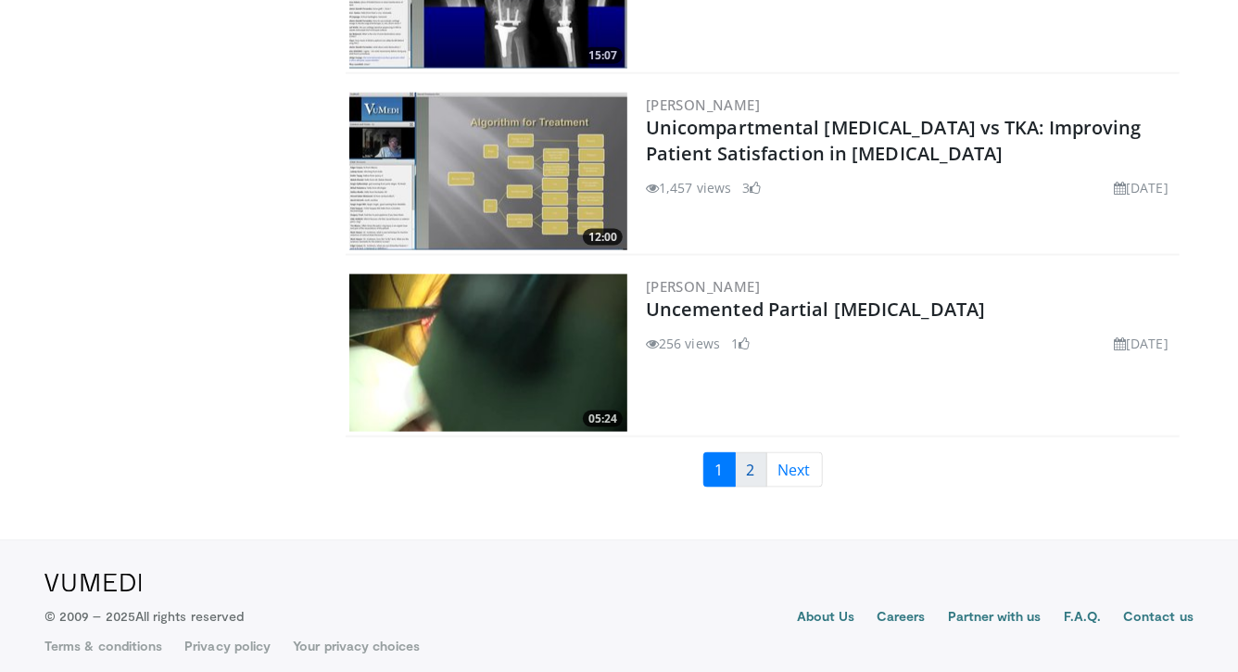
click at [739, 472] on link "2" at bounding box center [751, 469] width 32 height 35
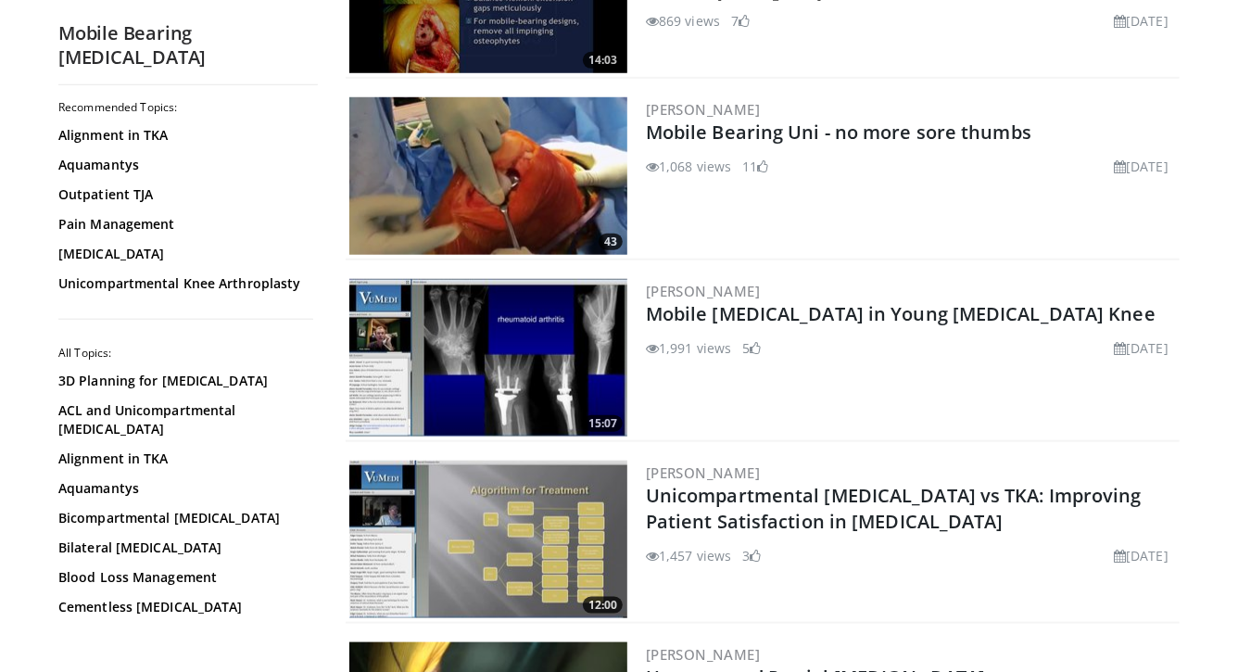
scroll to position [4112, 0]
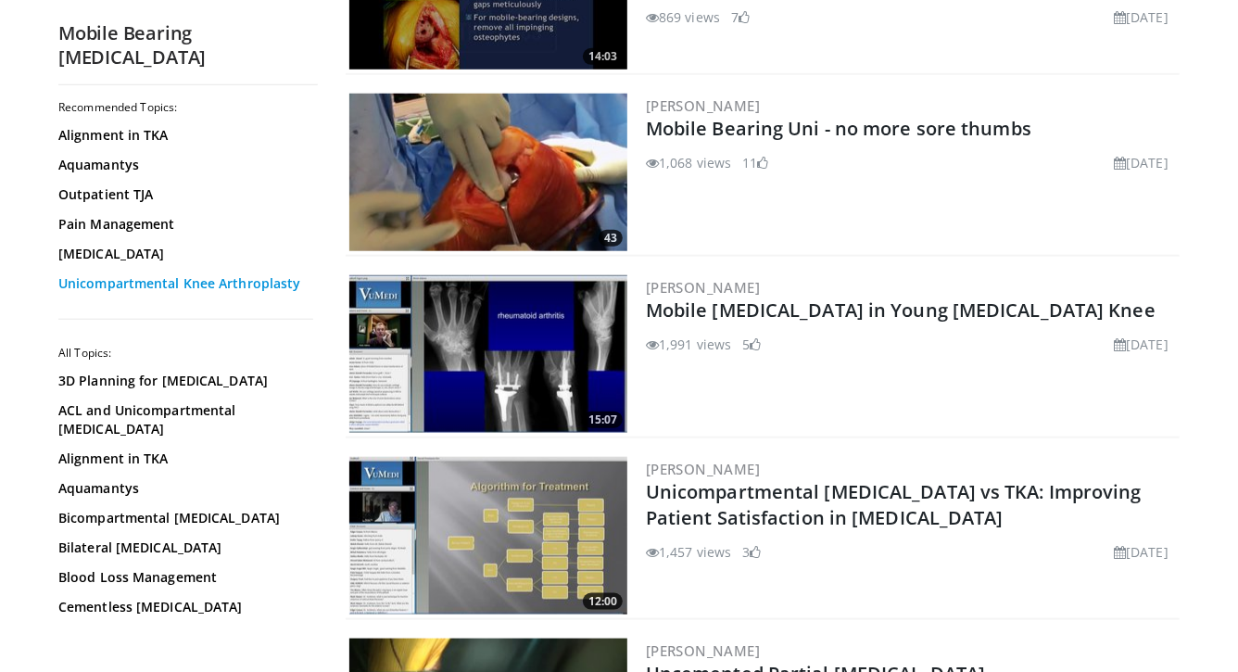
click at [110, 293] on link "Unicompartmental Knee Arthroplasty" at bounding box center [183, 283] width 250 height 19
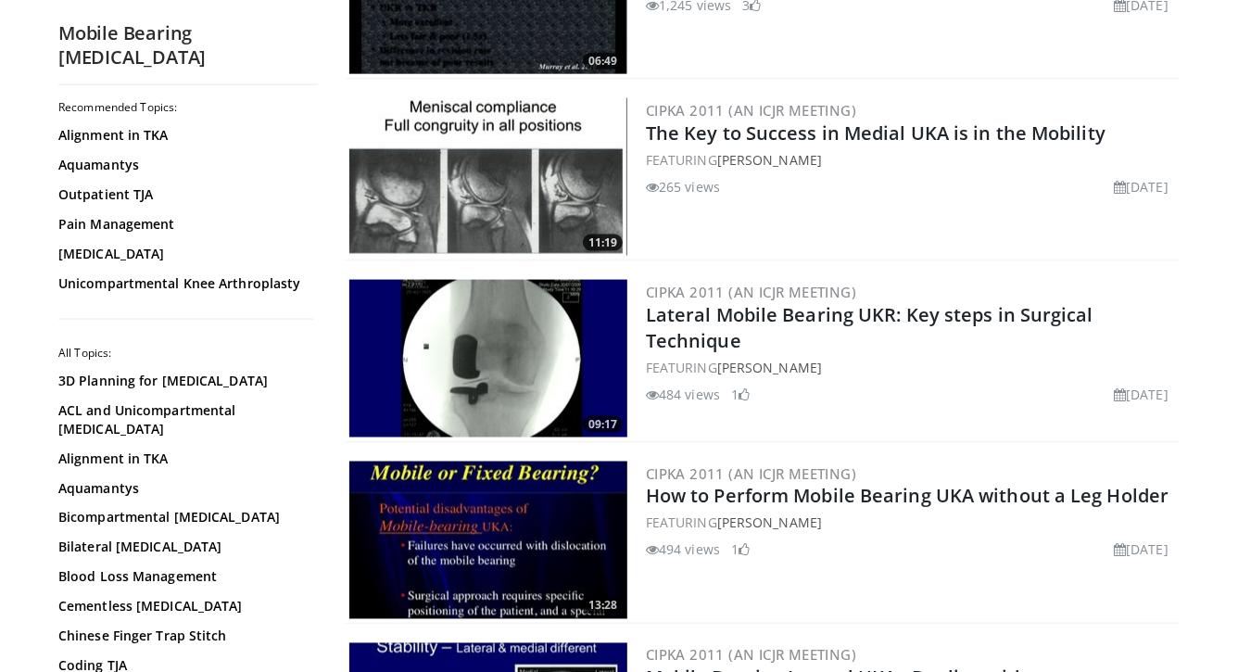
scroll to position [982, 0]
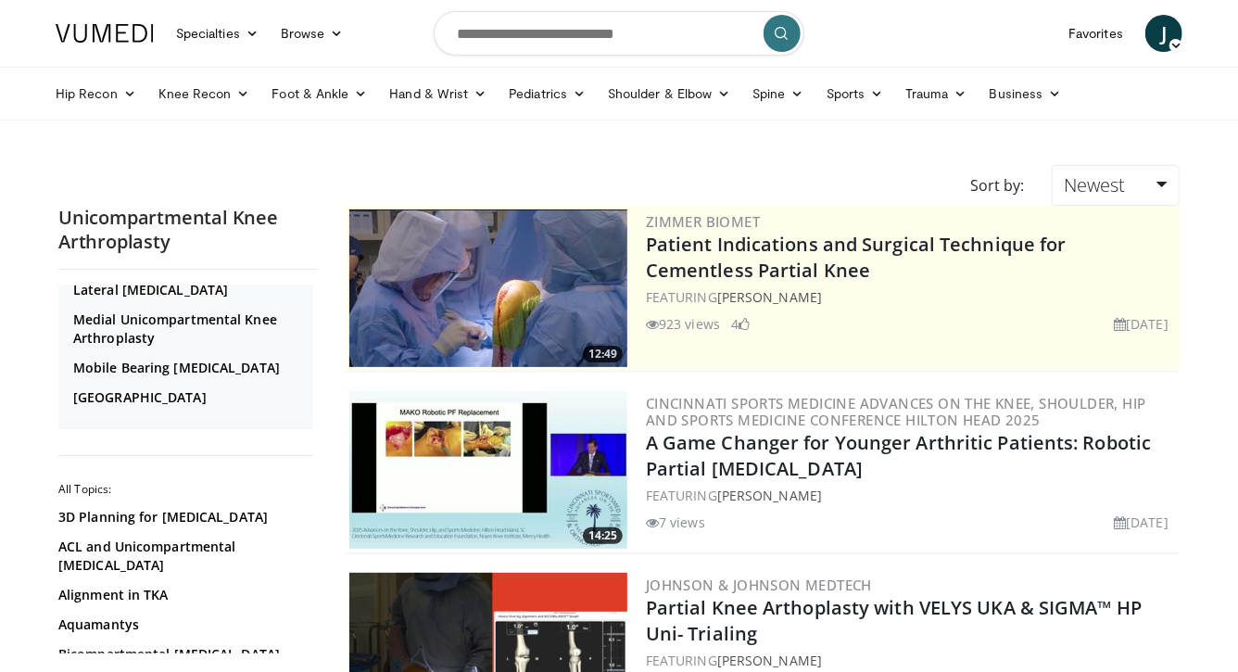
scroll to position [379, 0]
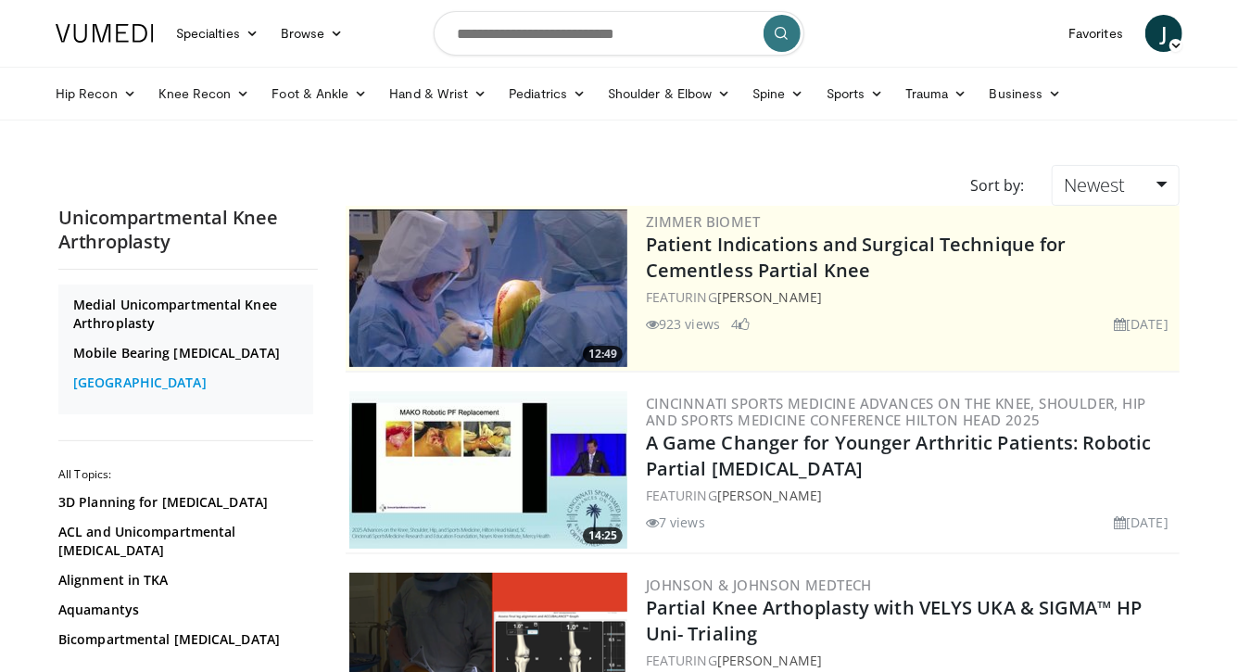
click at [88, 392] on link "Oxford" at bounding box center [190, 383] width 235 height 19
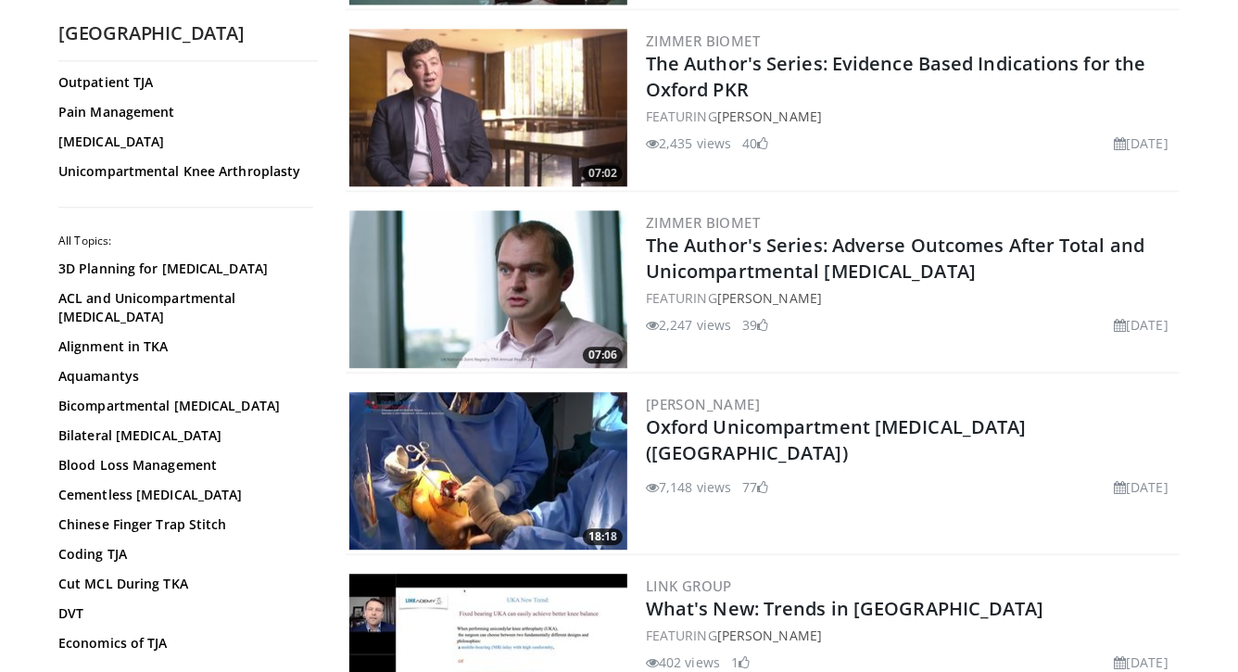
scroll to position [2186, 0]
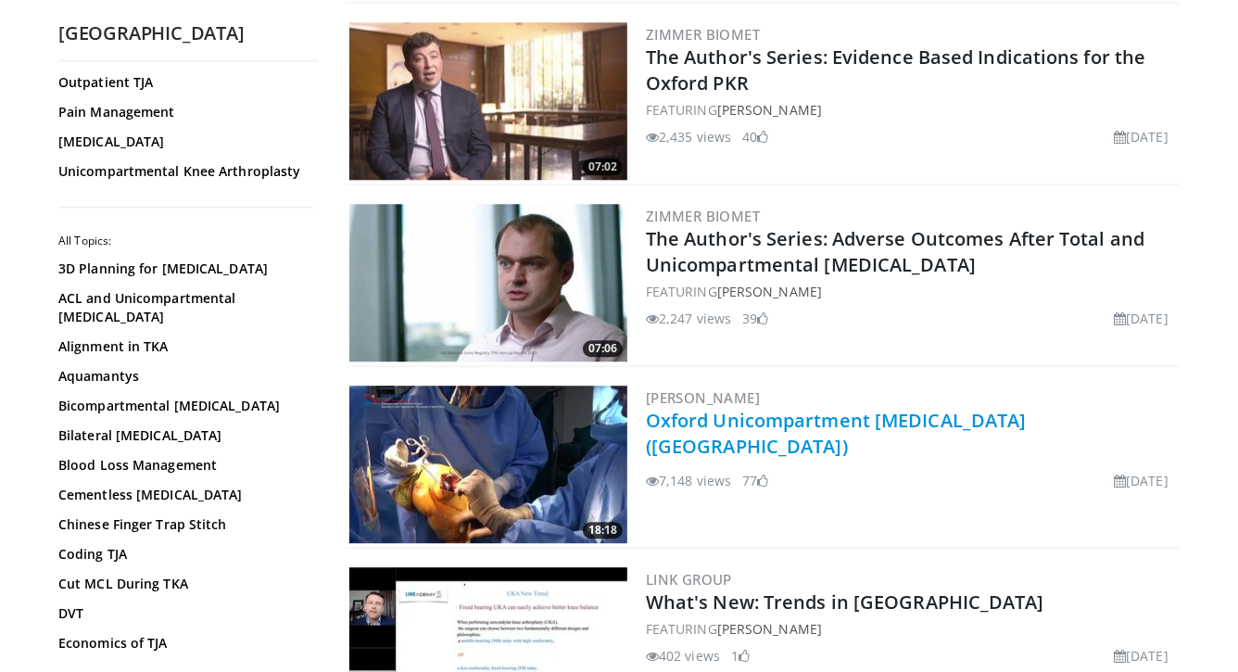
click at [719, 426] on link "Oxford Unicompartment [MEDICAL_DATA] ([GEOGRAPHIC_DATA])" at bounding box center [836, 433] width 381 height 51
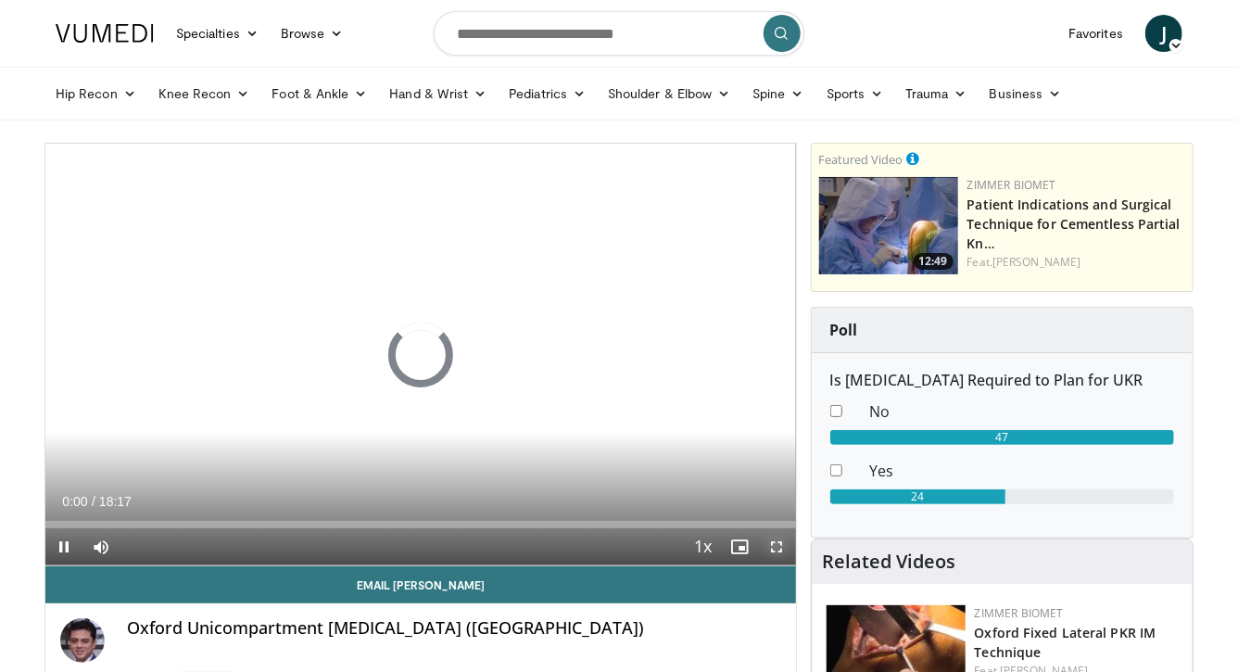
click at [779, 552] on span "Video Player" at bounding box center [777, 546] width 37 height 37
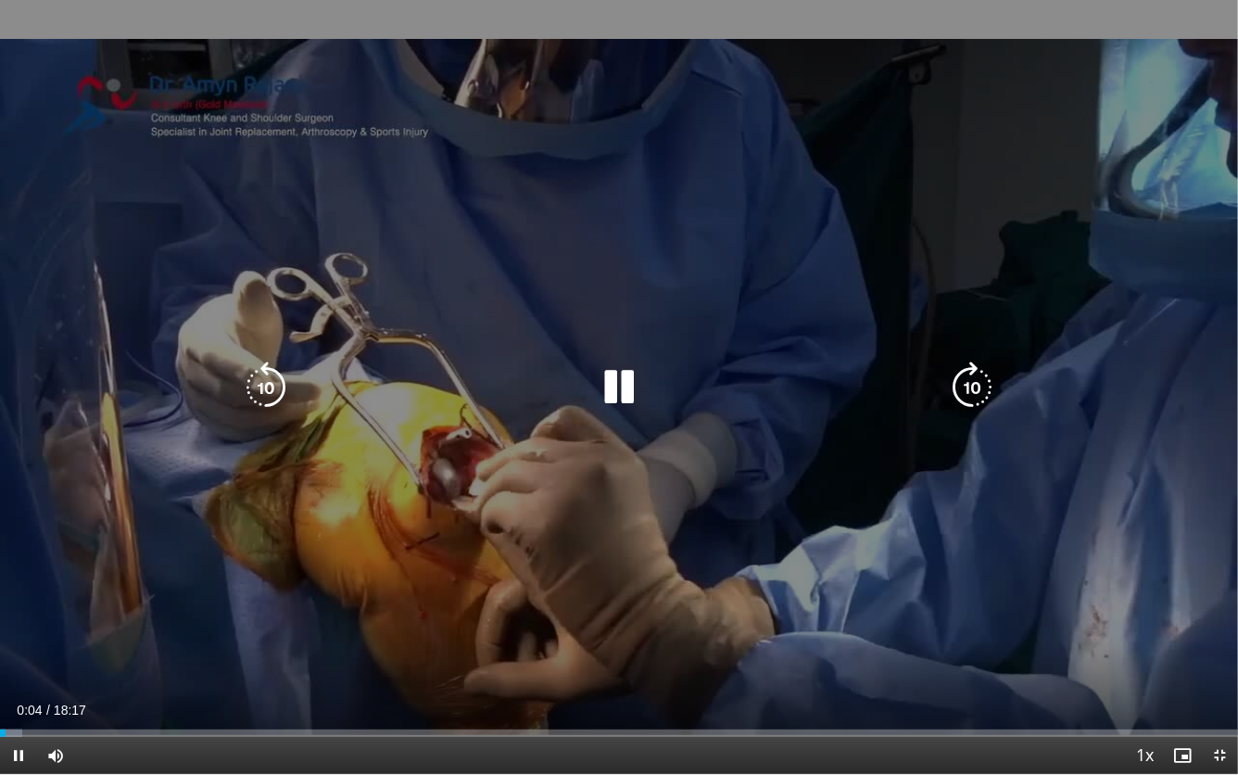
click at [964, 390] on icon "Video Player" at bounding box center [972, 387] width 52 height 52
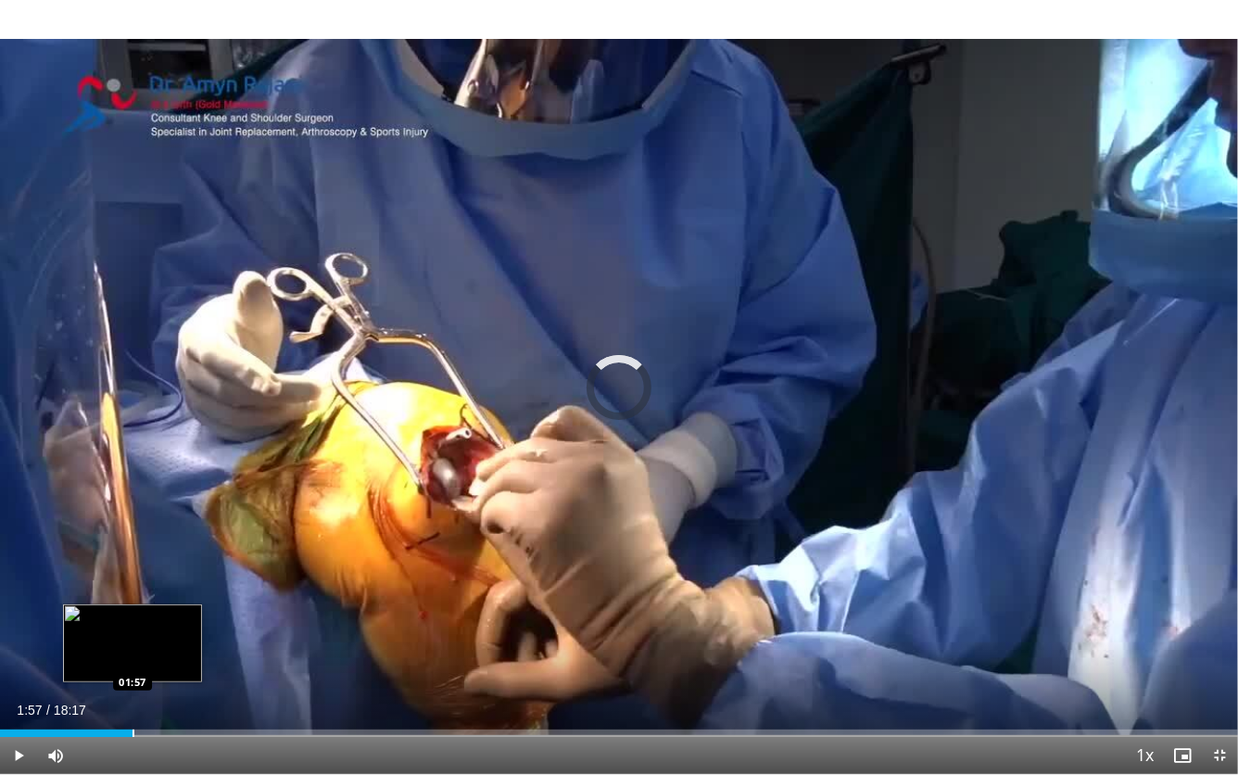
click at [133, 671] on div "Progress Bar" at bounding box center [134, 732] width 2 height 7
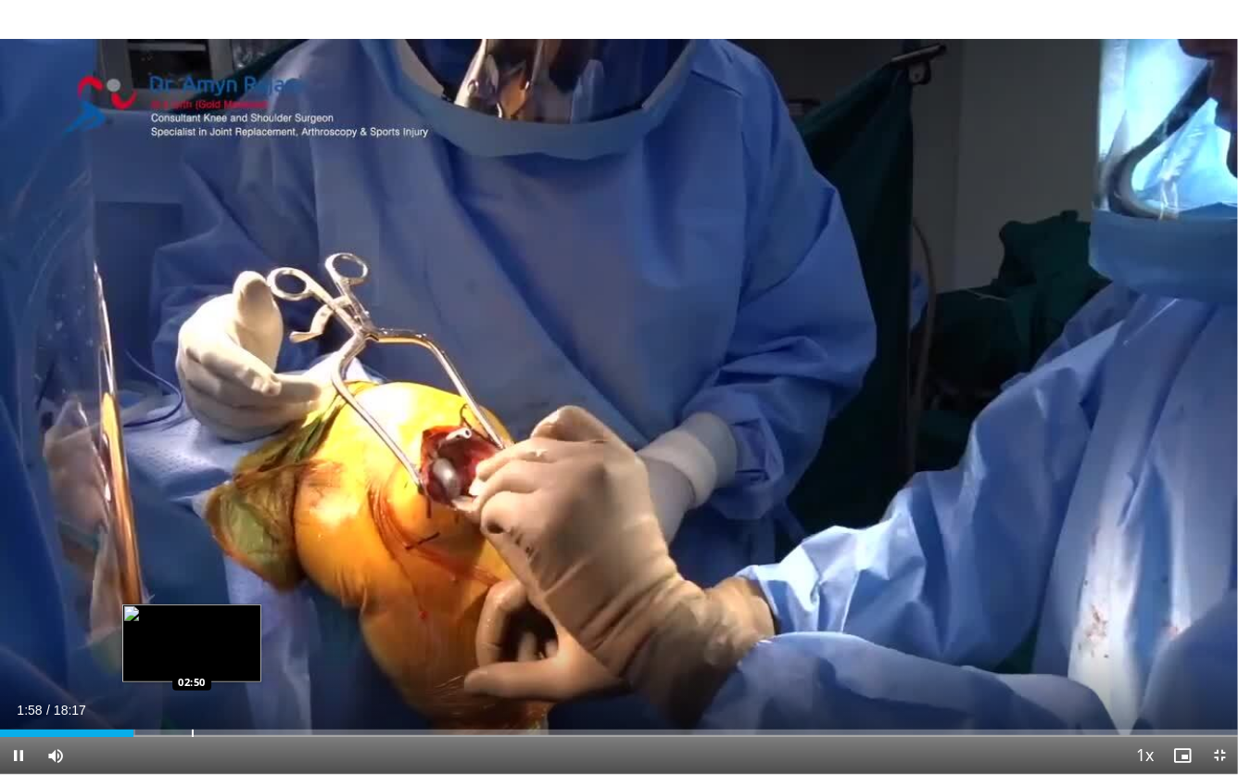
click at [192, 671] on div "Progress Bar" at bounding box center [193, 732] width 2 height 7
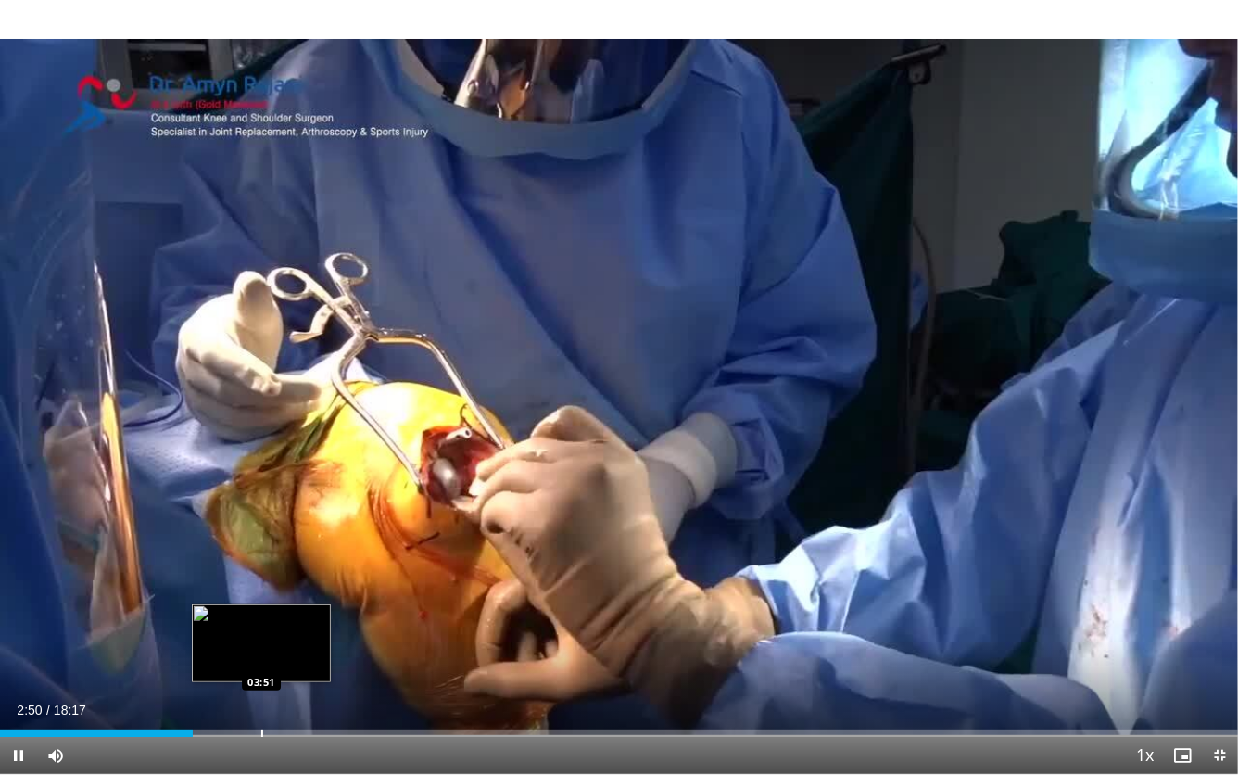
click at [260, 671] on div "Loaded : 15.51% 02:50 03:51" at bounding box center [619, 728] width 1238 height 18
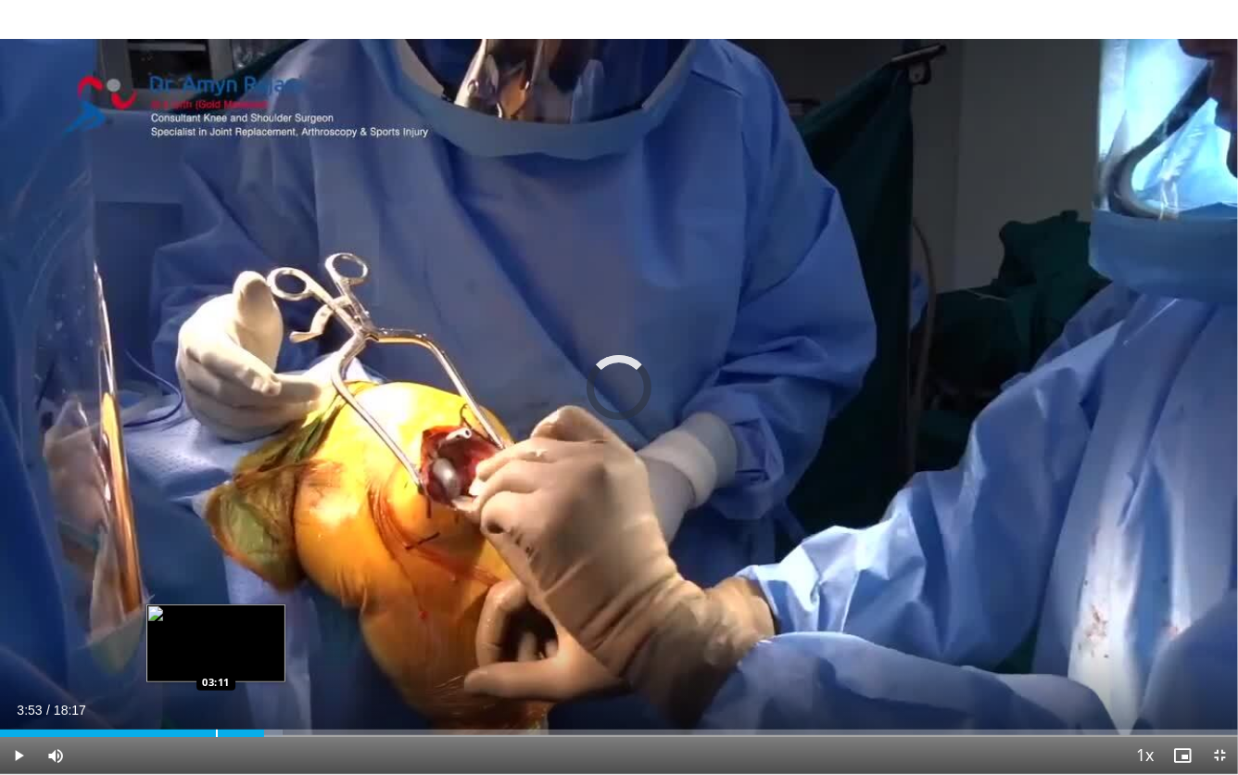
click at [216, 671] on div "Progress Bar" at bounding box center [217, 732] width 2 height 7
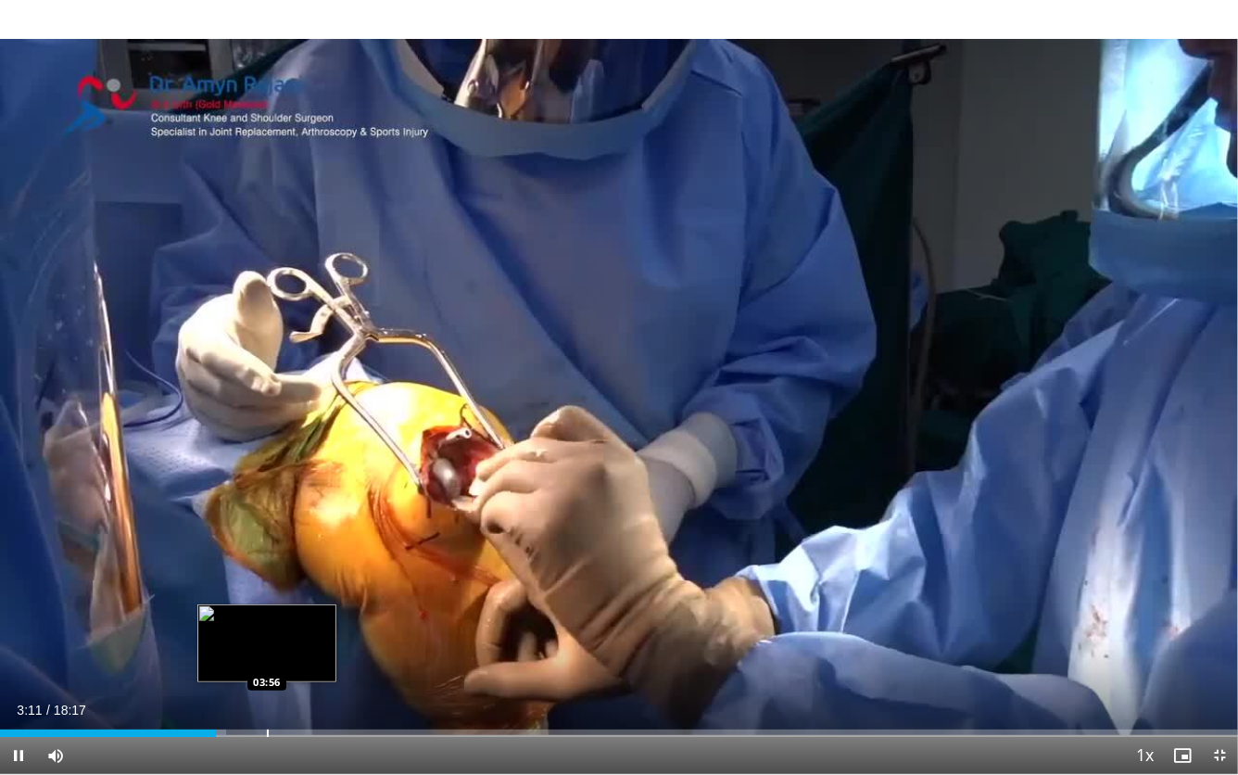
click at [267, 671] on div "Progress Bar" at bounding box center [268, 732] width 2 height 7
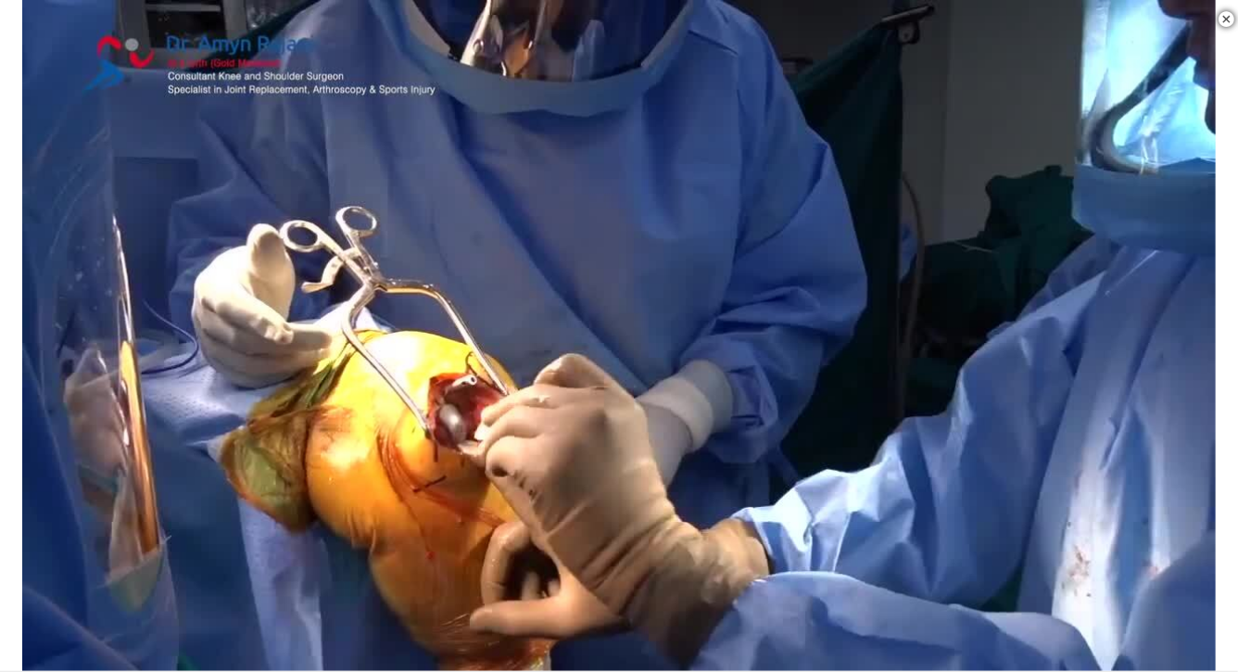
scroll to position [769, 0]
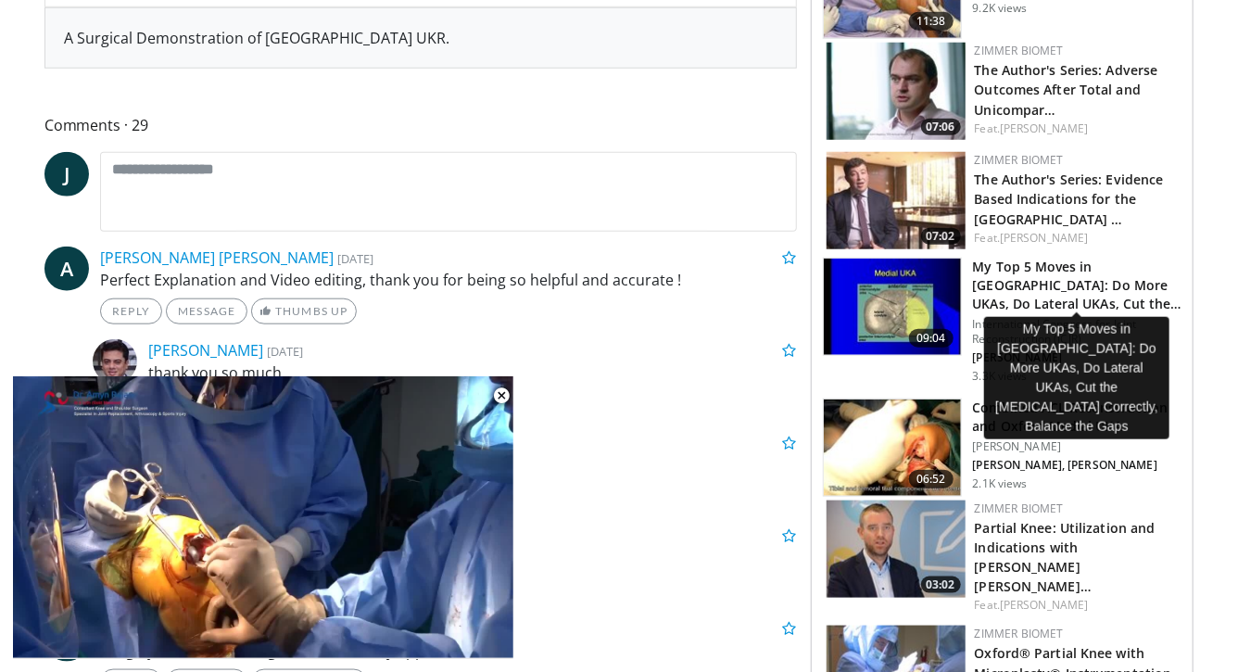
click at [1009, 268] on h3 "My Top 5 Moves in UKA: Do More UKAs, Do Lateral UKAs, Cut the Tibia …" at bounding box center [1077, 286] width 209 height 56
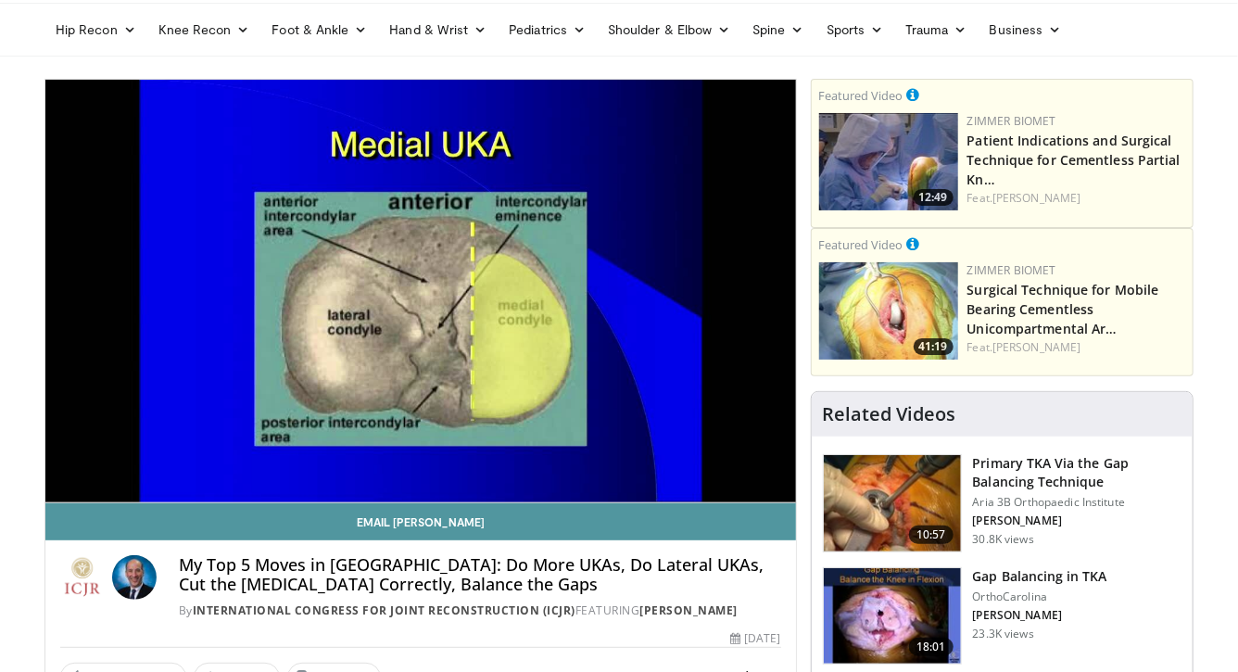
scroll to position [74, 0]
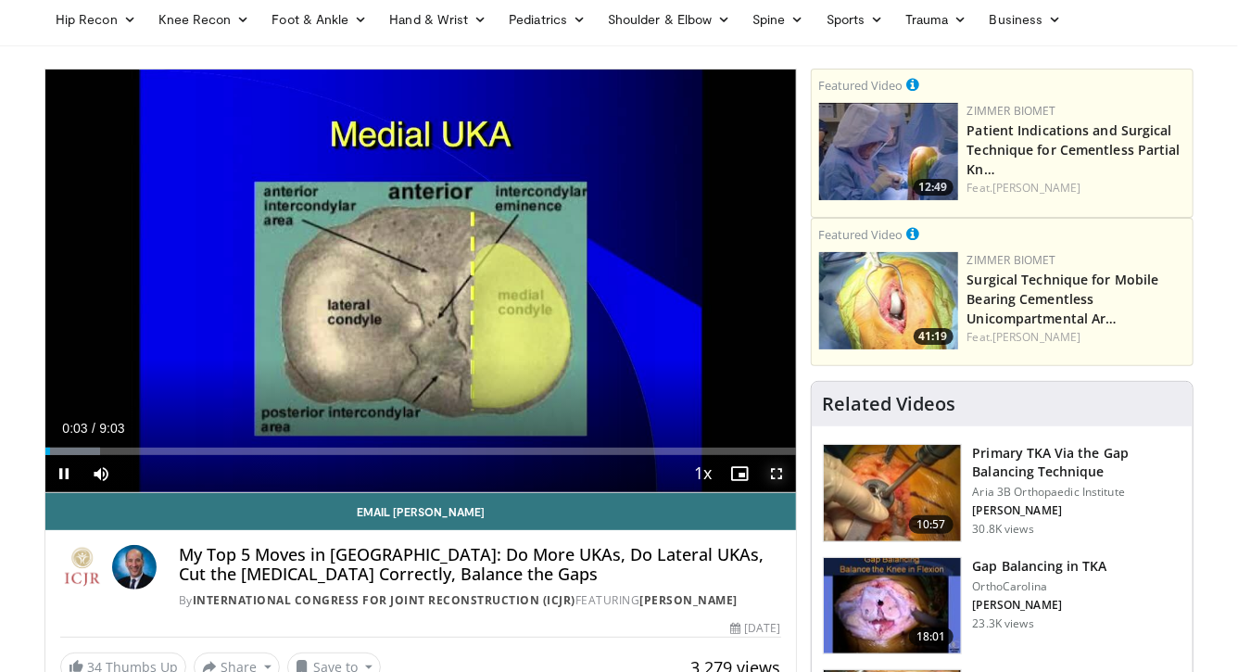
click at [775, 470] on span "Video Player" at bounding box center [777, 473] width 37 height 37
